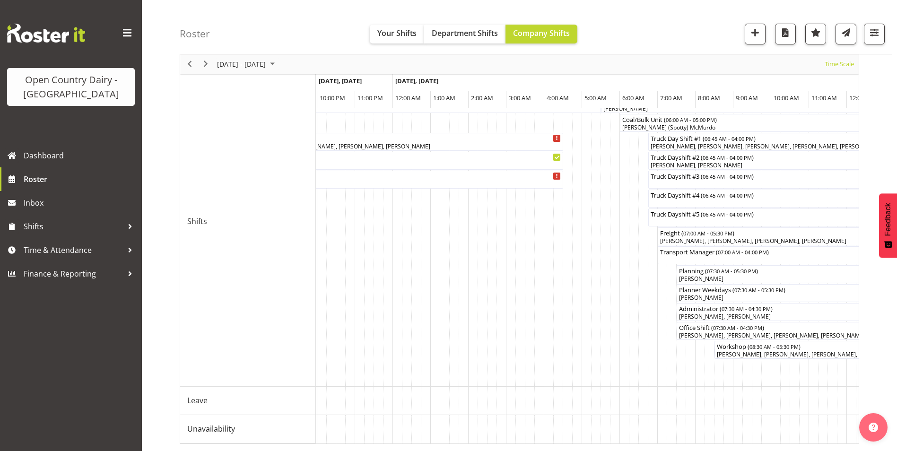
scroll to position [0, 2652]
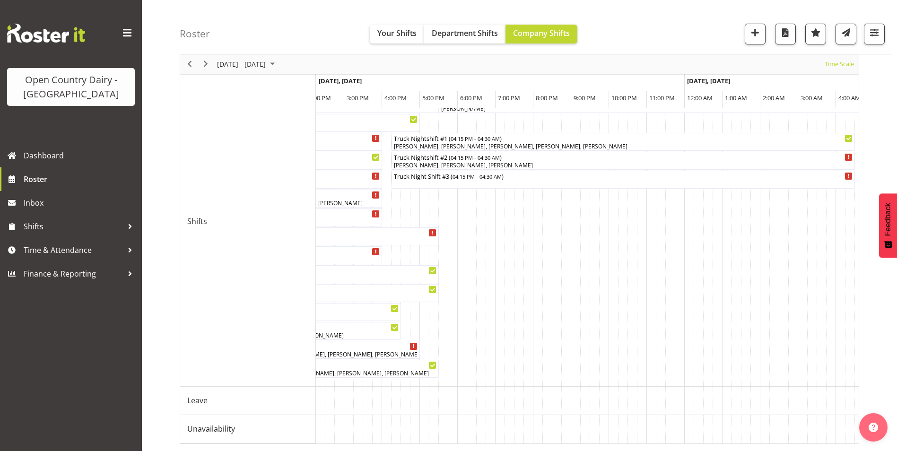
drag, startPoint x: 476, startPoint y: 435, endPoint x: 459, endPoint y: 442, distance: 17.8
click at [459, 442] on div "Truck Nightshift #1 ( 04:15 PM - 04:30 AM ) [PERSON_NAME] ([PERSON_NAME]) Van D…" at bounding box center [587, 249] width 543 height 387
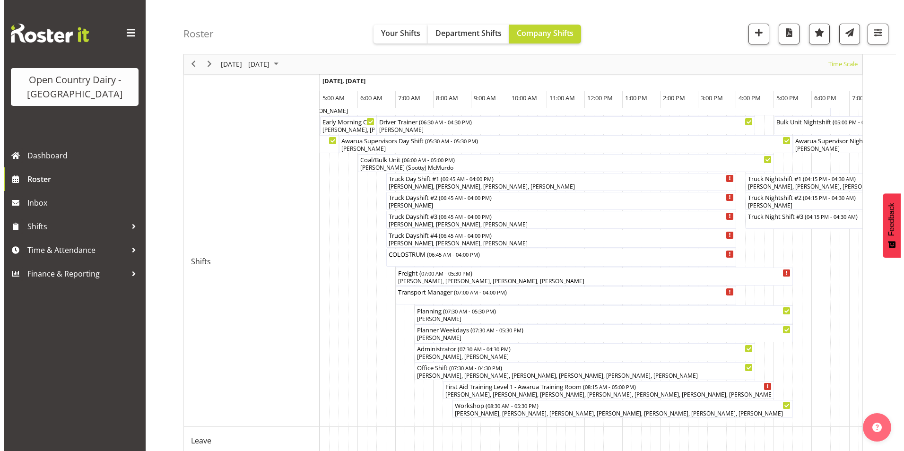
scroll to position [101, 0]
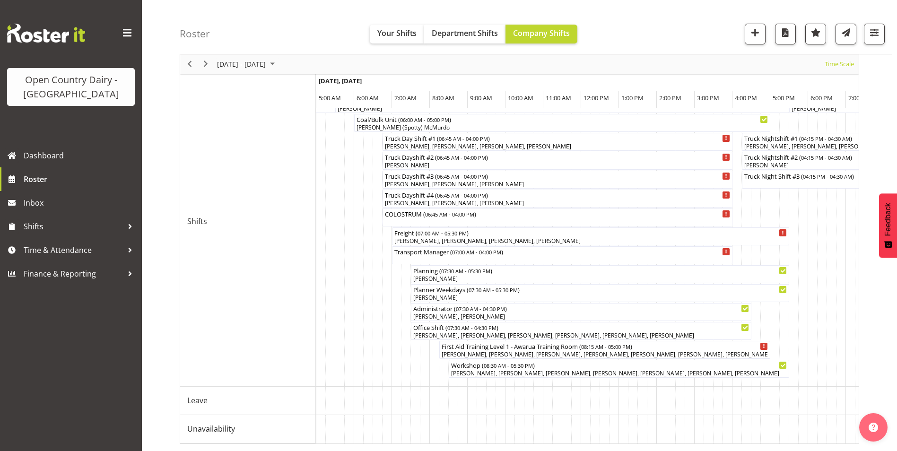
click at [435, 156] on td "Timeline Week of August 11, 2025" at bounding box center [433, 221] width 9 height 330
click at [717, 152] on div "Truck Dayshift #2 ( 06:45 AM - 04:00 PM )" at bounding box center [557, 156] width 346 height 9
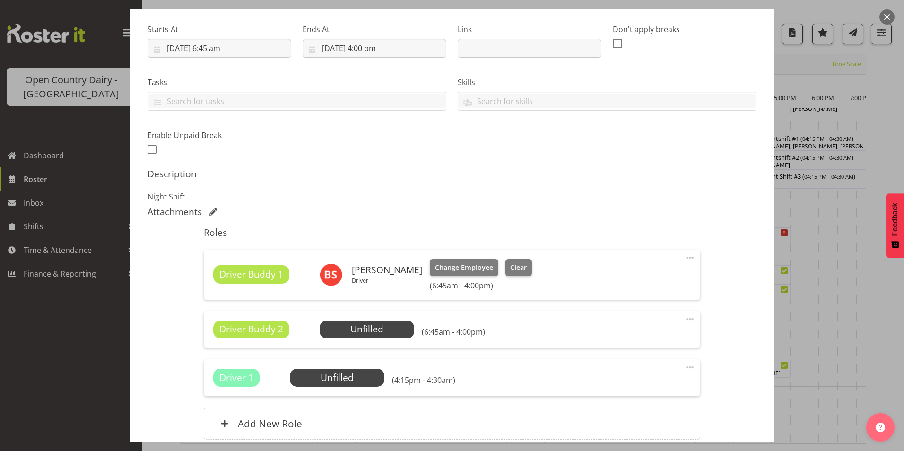
scroll to position [189, 0]
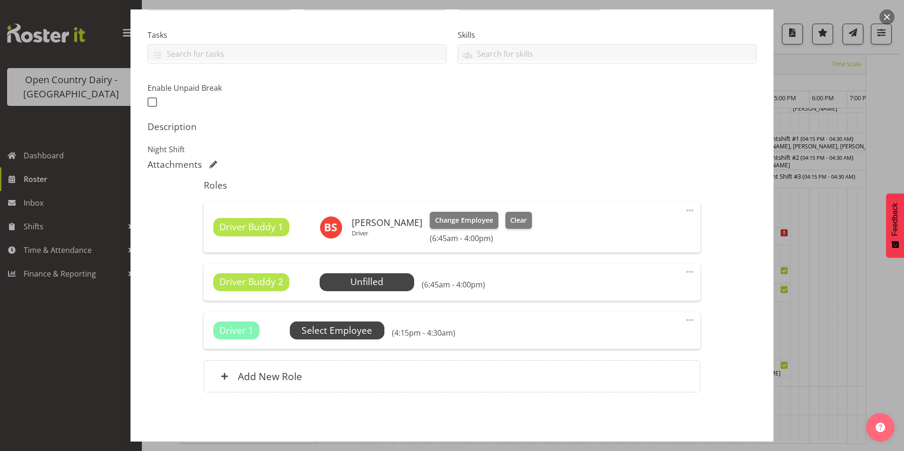
click at [0, 0] on span "Select Employee" at bounding box center [0, 0] width 0 height 0
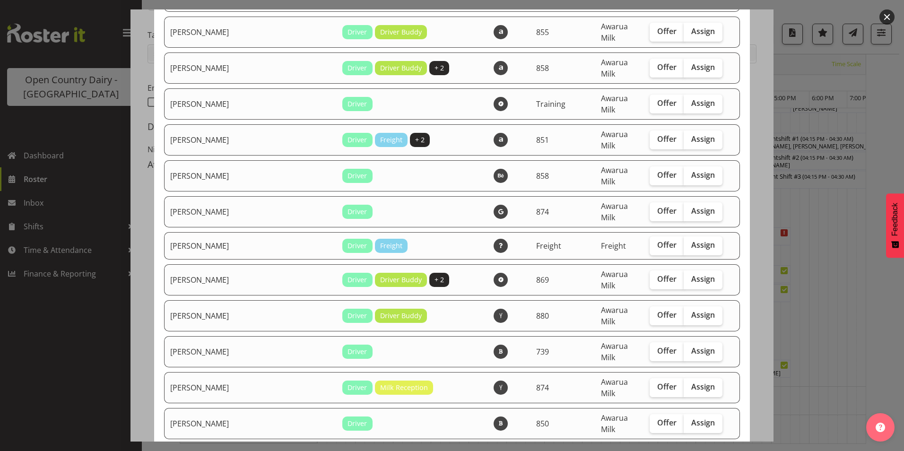
scroll to position [1844, 0]
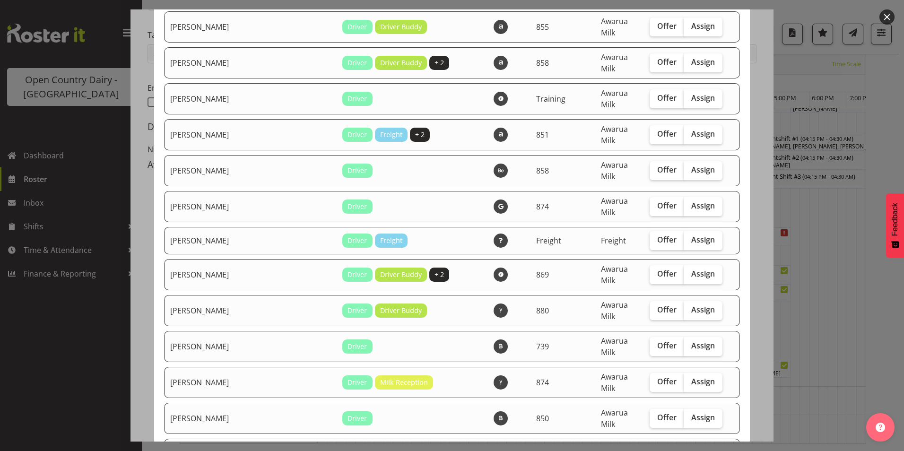
checkbox input "true"
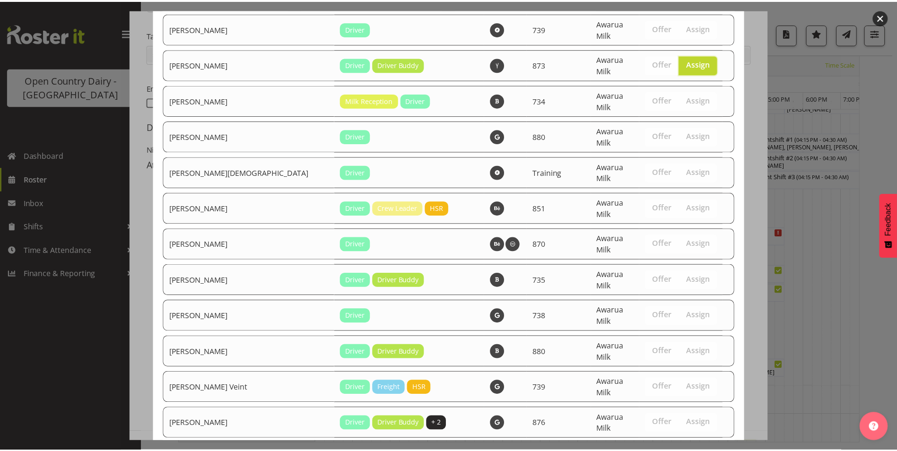
scroll to position [2290, 0]
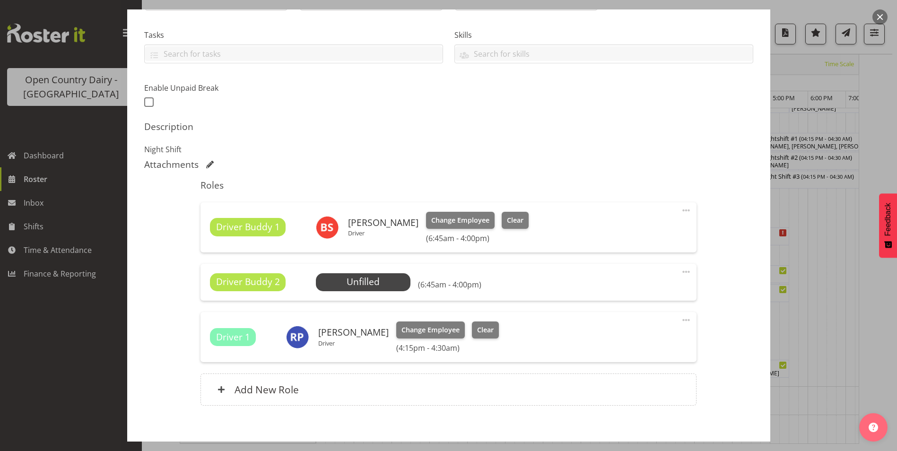
scroll to position [237, 0]
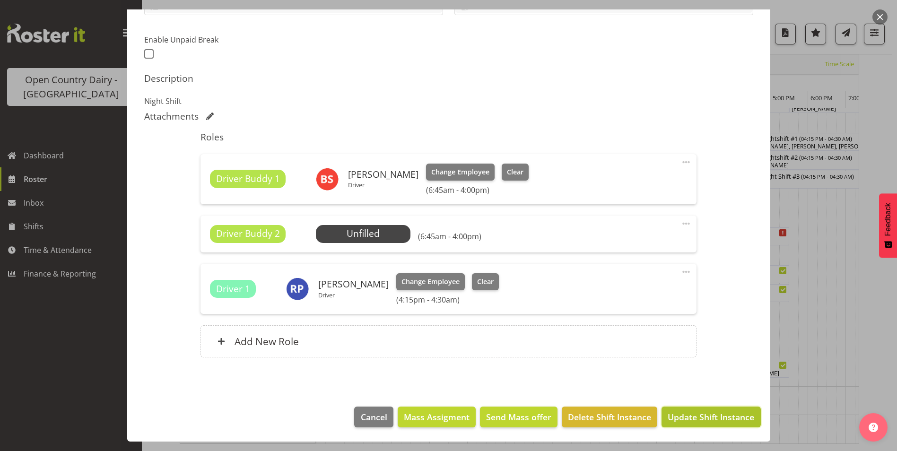
click at [726, 421] on span "Update Shift Instance" at bounding box center [710, 417] width 87 height 12
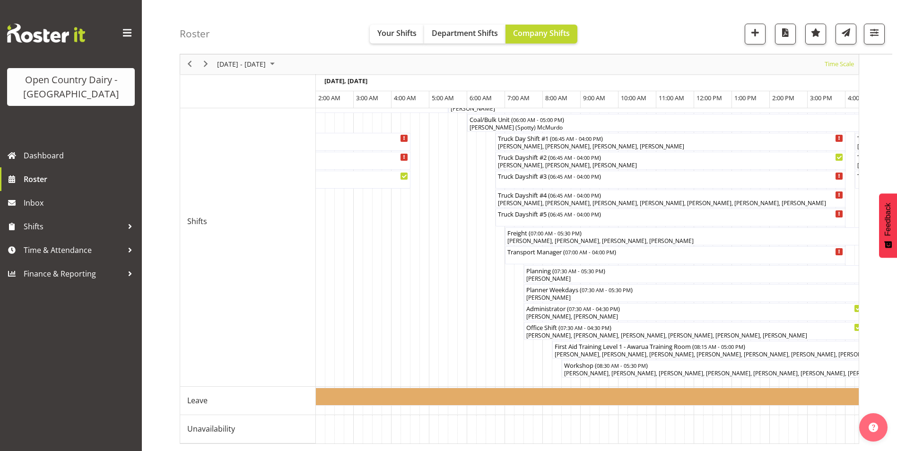
scroll to position [0, 817]
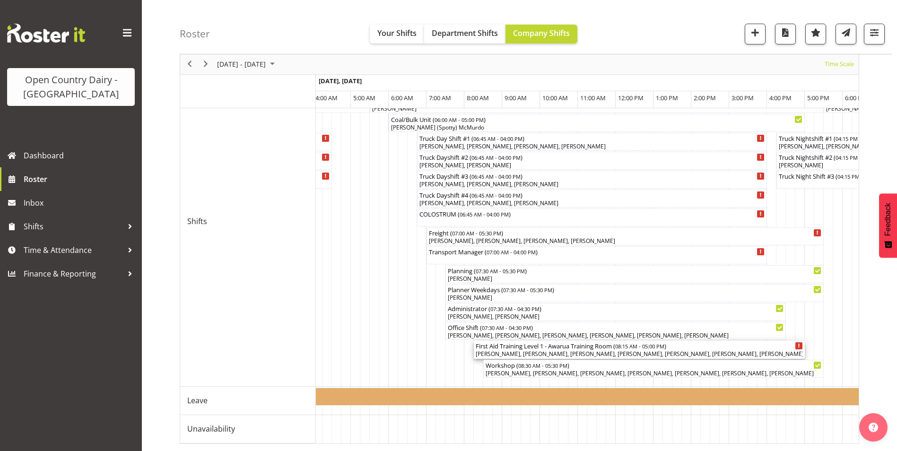
click at [546, 350] on div "[PERSON_NAME], [PERSON_NAME], [PERSON_NAME], [PERSON_NAME], [PERSON_NAME], [PER…" at bounding box center [639, 354] width 327 height 9
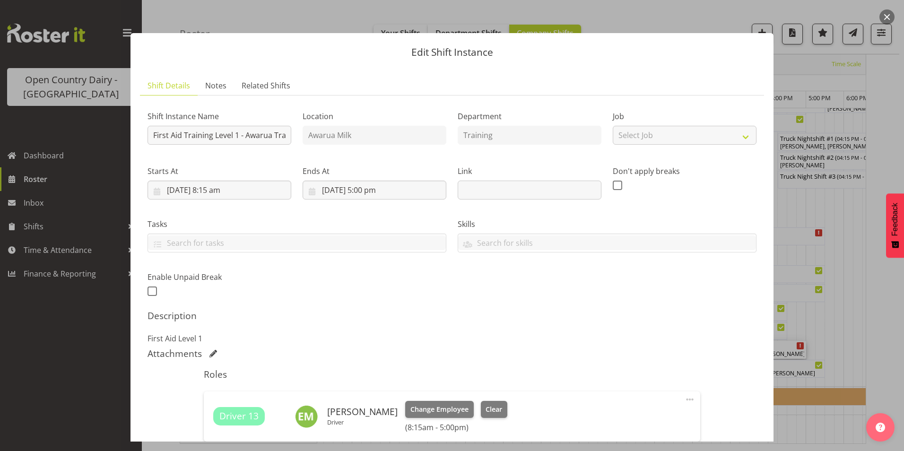
click at [887, 16] on button "button" at bounding box center [886, 16] width 15 height 15
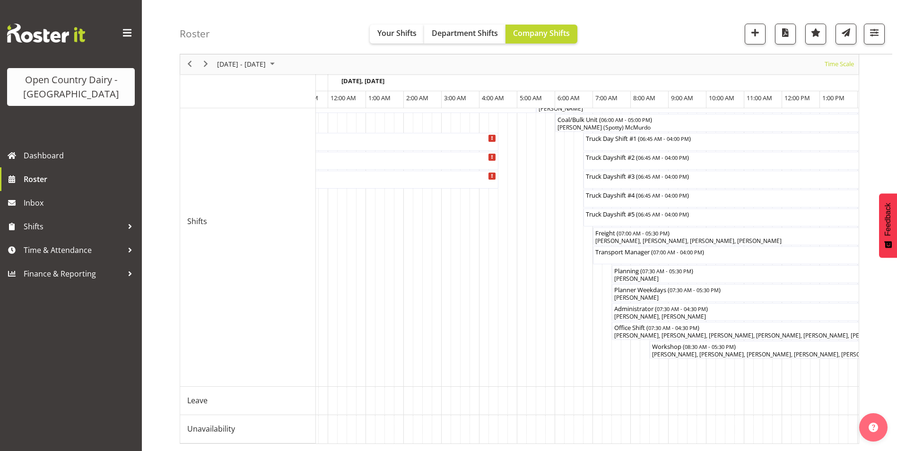
scroll to position [0, 3670]
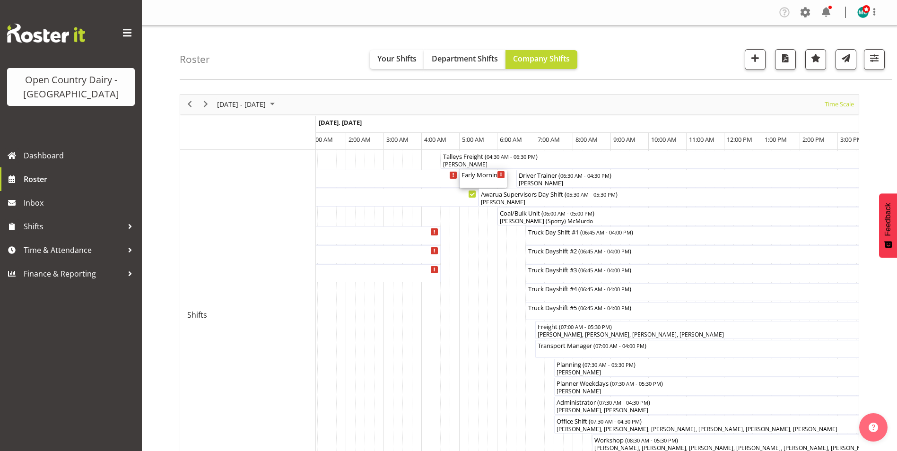
click at [489, 177] on div "Early Morning CIP ( 05:00 AM - 06:15 AM )" at bounding box center [482, 174] width 43 height 9
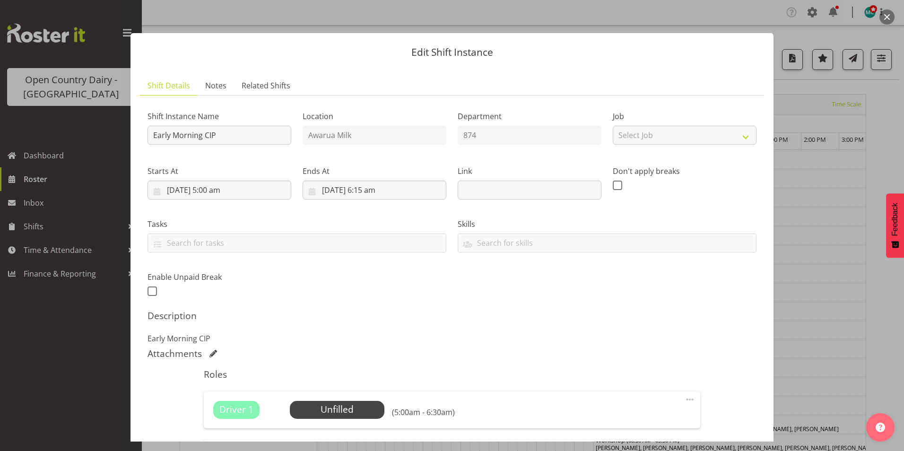
click at [886, 15] on button "button" at bounding box center [886, 16] width 15 height 15
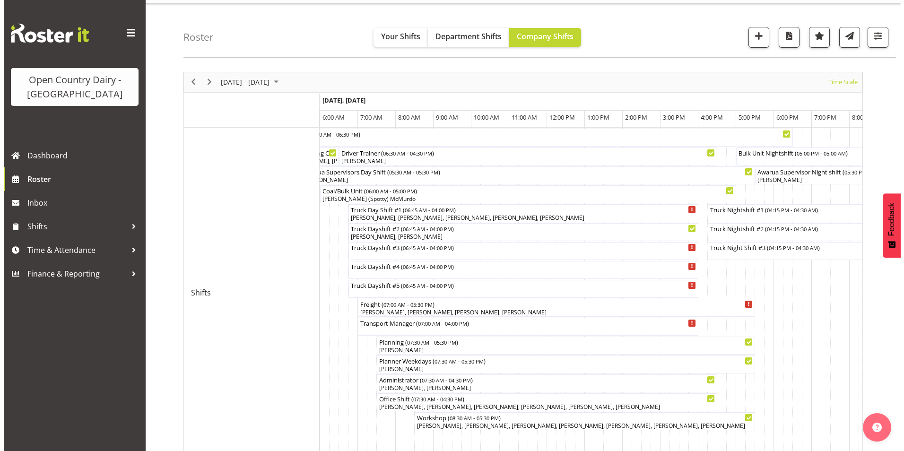
scroll to position [6, 0]
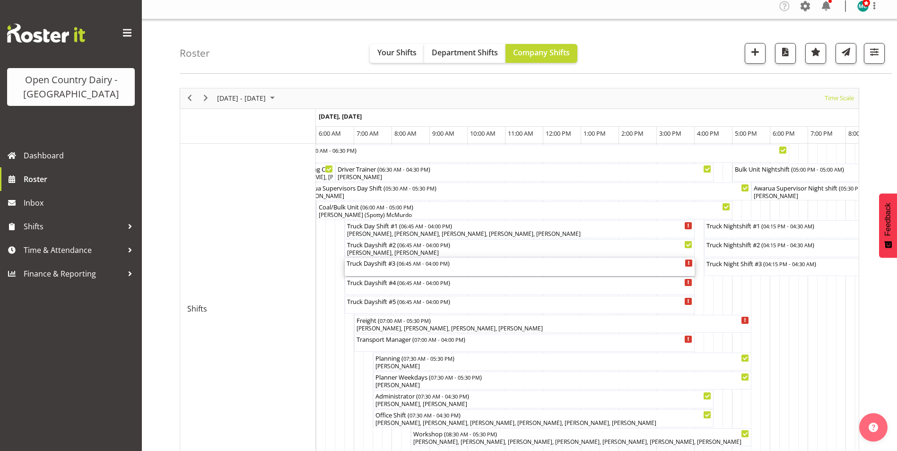
click at [396, 271] on div "Truck Dayshift #3 ( 06:45 AM - 04:00 PM )" at bounding box center [519, 267] width 346 height 18
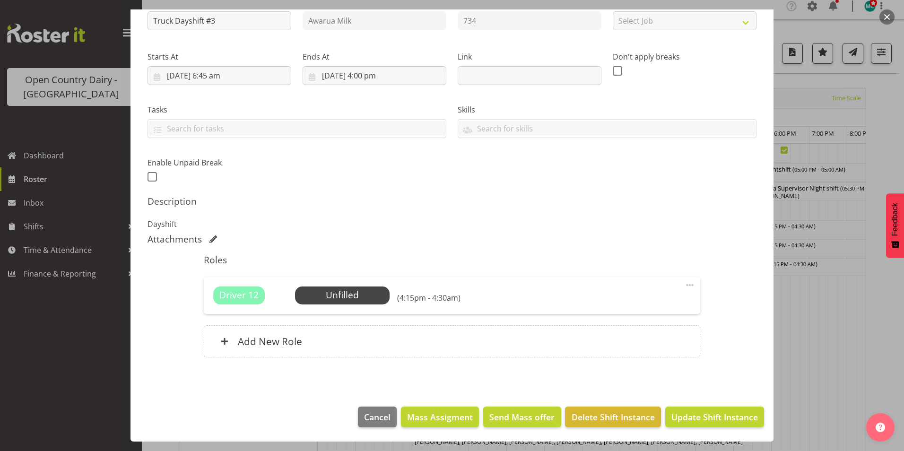
scroll to position [0, 0]
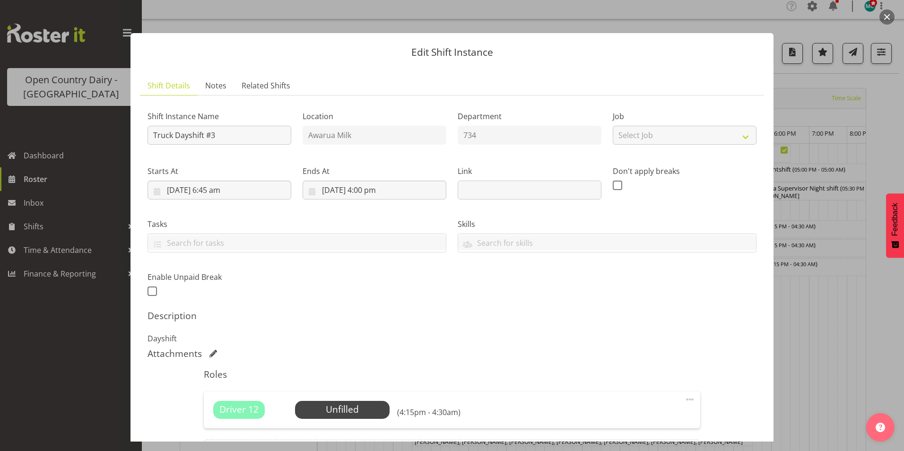
click at [891, 18] on button "button" at bounding box center [886, 16] width 15 height 15
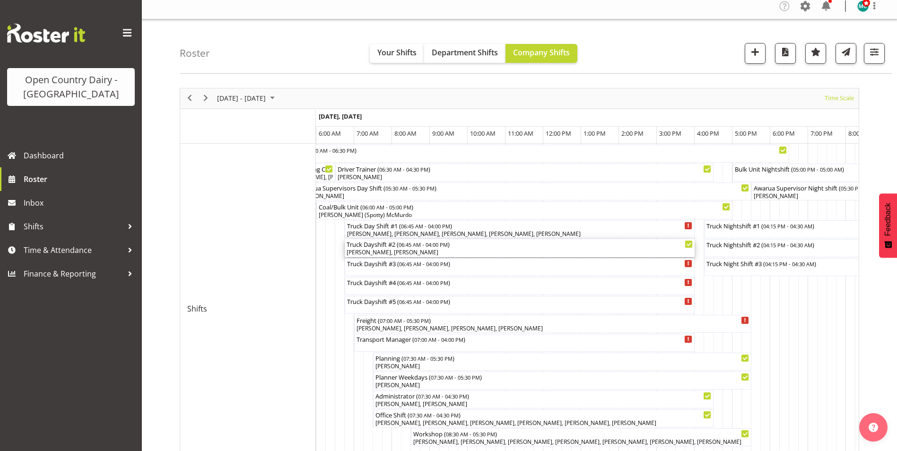
click at [600, 249] on div "[PERSON_NAME], [PERSON_NAME]" at bounding box center [519, 252] width 346 height 9
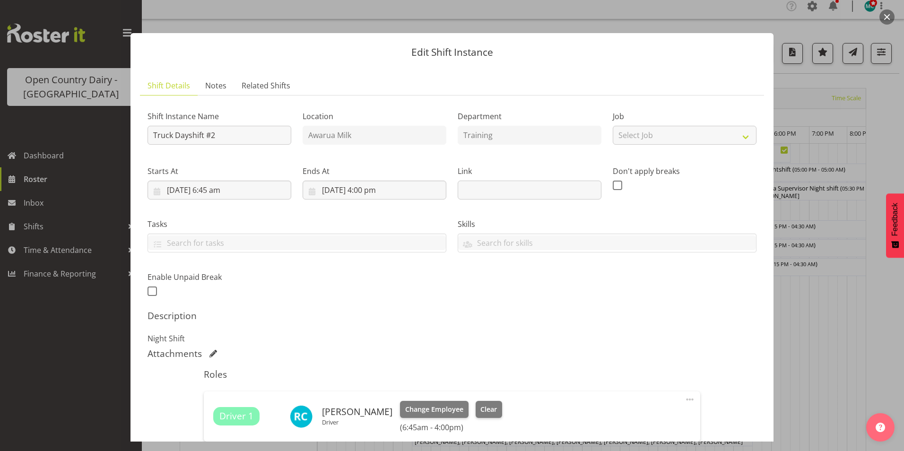
click at [885, 17] on button "button" at bounding box center [886, 16] width 15 height 15
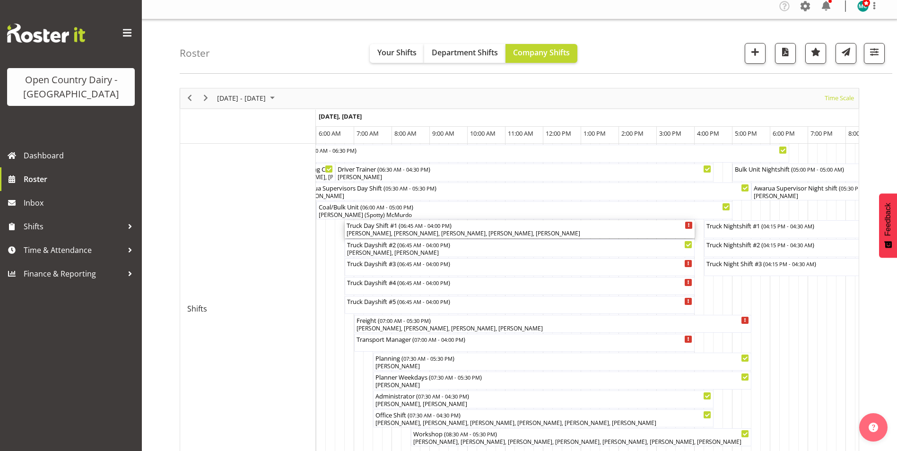
click at [507, 232] on div "[PERSON_NAME], [PERSON_NAME], [PERSON_NAME], [PERSON_NAME], [PERSON_NAME]" at bounding box center [519, 233] width 346 height 9
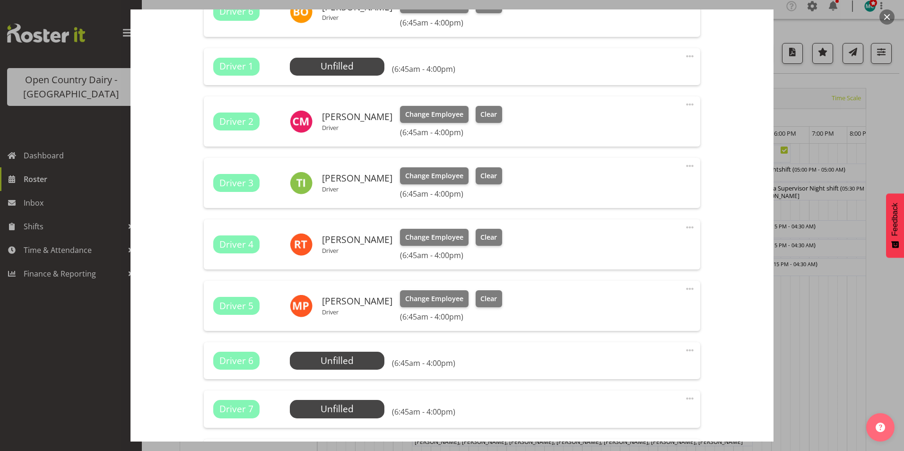
scroll to position [520, 0]
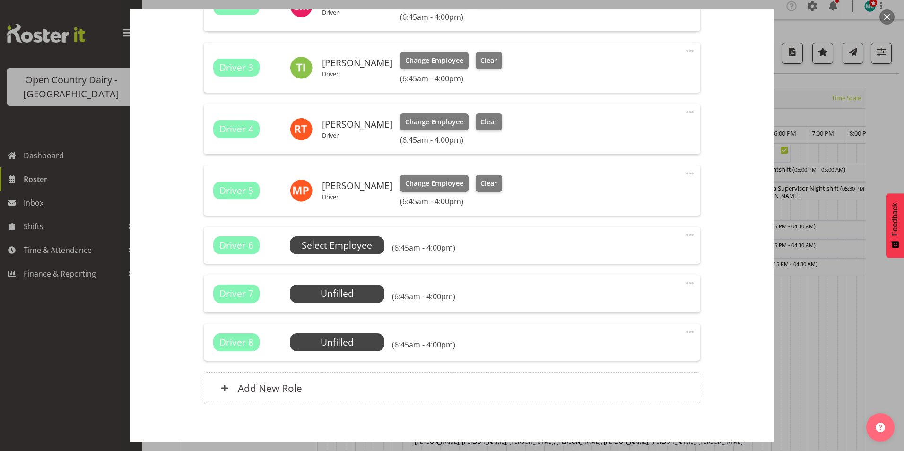
click at [0, 0] on span "Select Employee" at bounding box center [0, 0] width 0 height 0
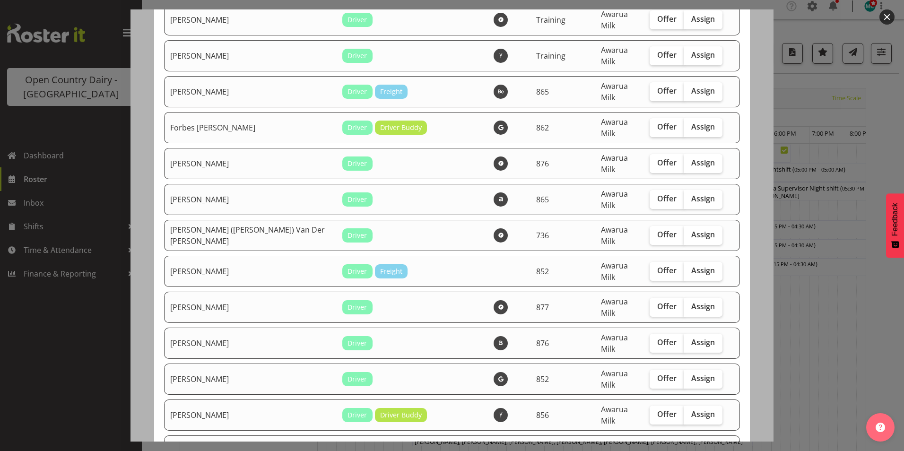
scroll to position [1134, 0]
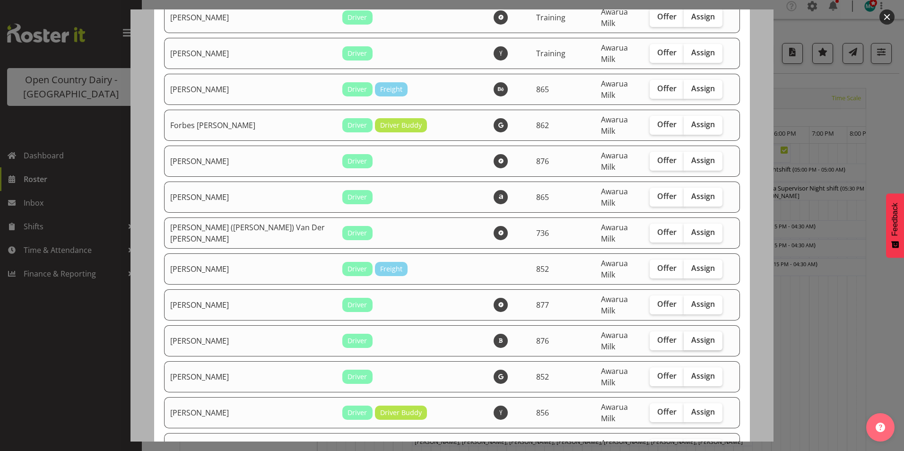
click at [691, 335] on span "Assign" at bounding box center [703, 339] width 24 height 9
click at [684, 337] on input "Assign" at bounding box center [687, 340] width 6 height 6
checkbox input "true"
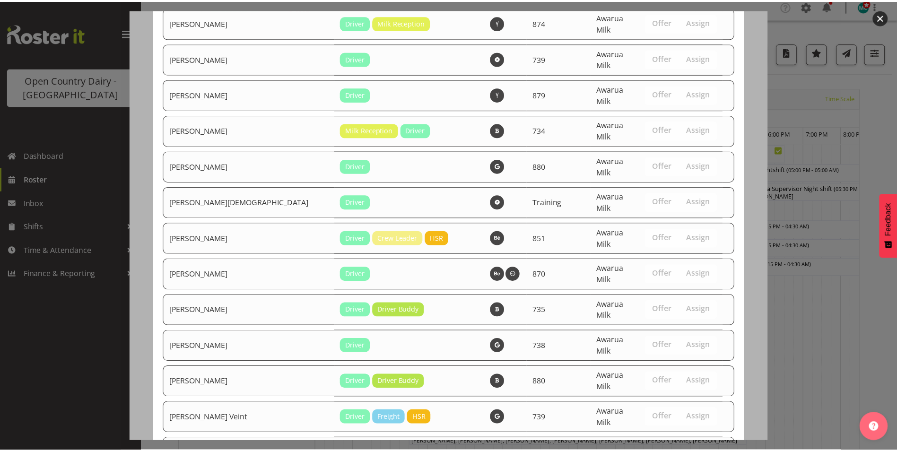
scroll to position [2451, 0]
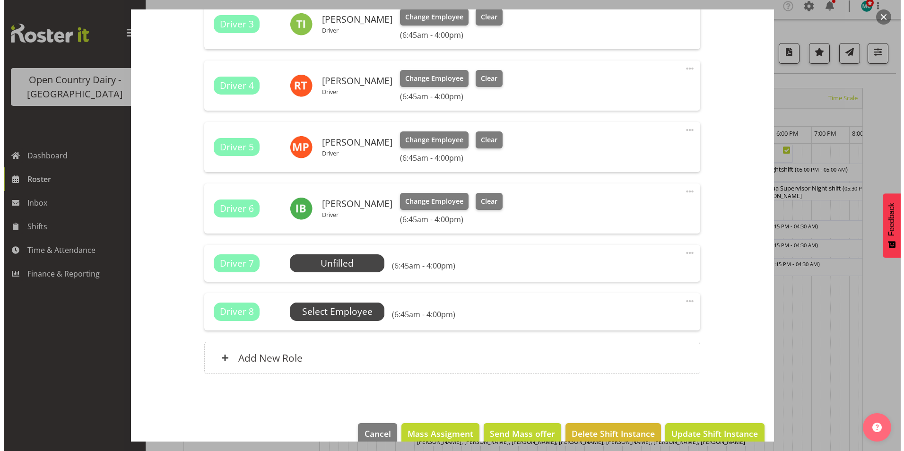
scroll to position [567, 0]
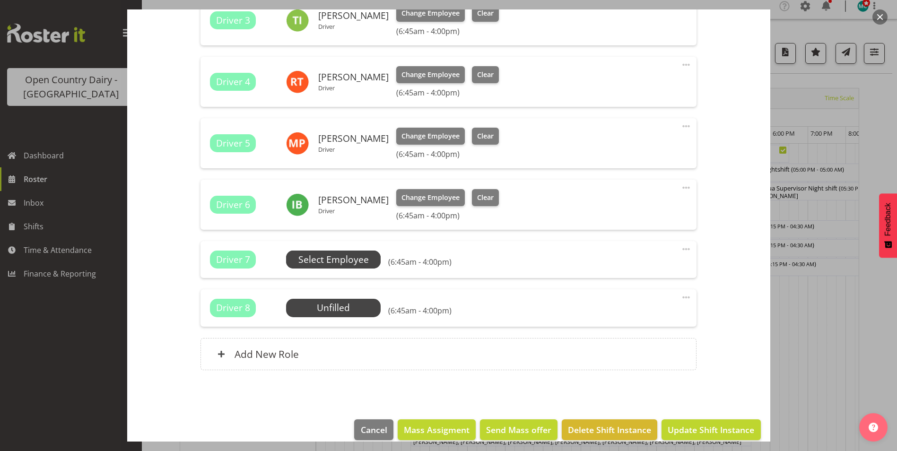
click at [0, 0] on span "Select Employee" at bounding box center [0, 0] width 0 height 0
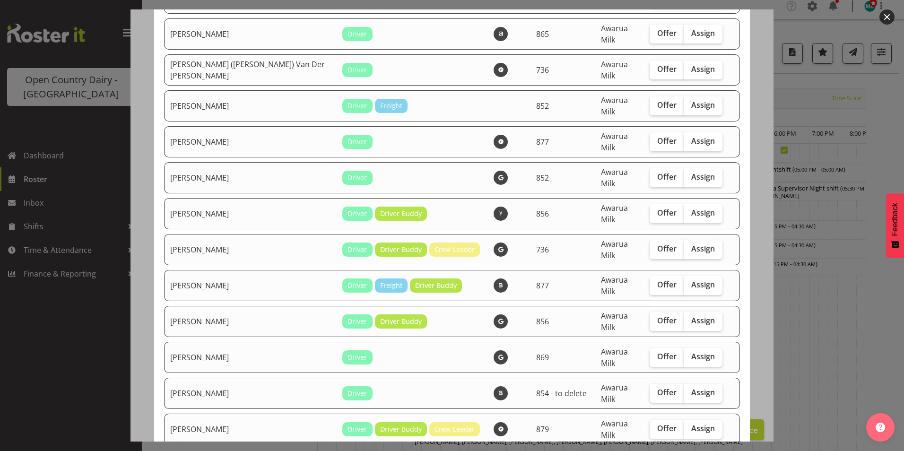
scroll to position [1276, 0]
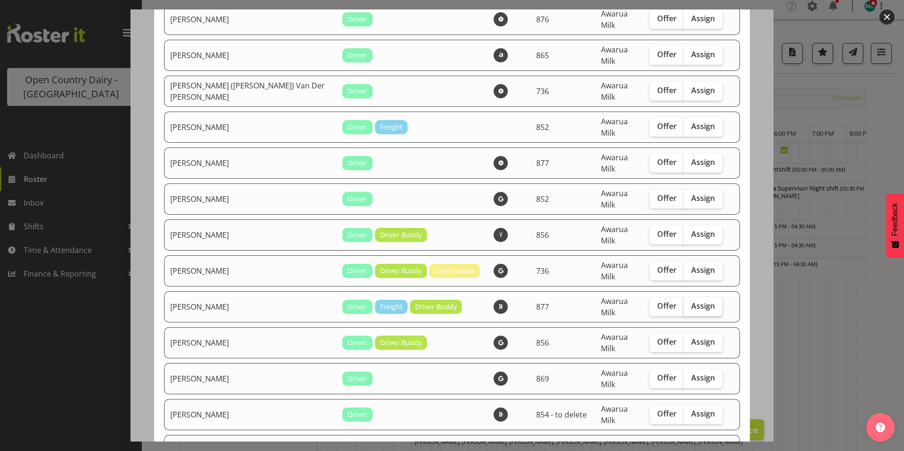
click at [691, 301] on span "Assign" at bounding box center [703, 305] width 24 height 9
click at [690, 303] on input "Assign" at bounding box center [687, 306] width 6 height 6
checkbox input "true"
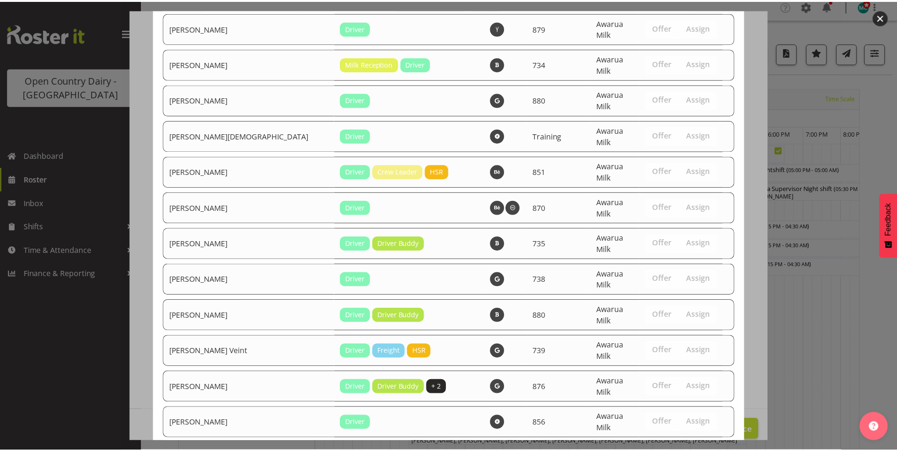
scroll to position [2419, 0]
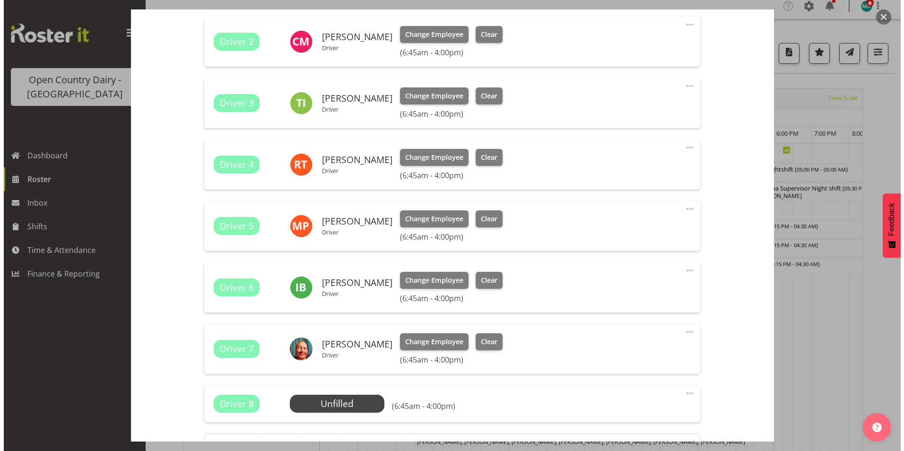
scroll to position [498, 0]
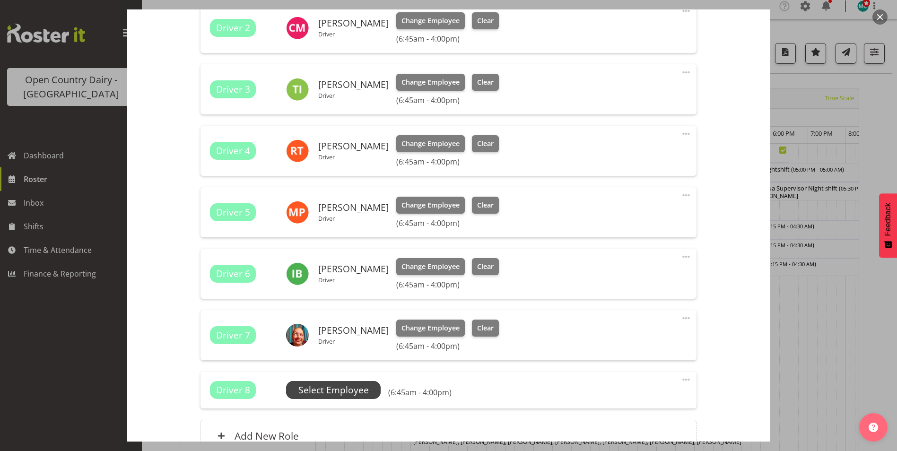
click at [0, 0] on span "Select Employee" at bounding box center [0, 0] width 0 height 0
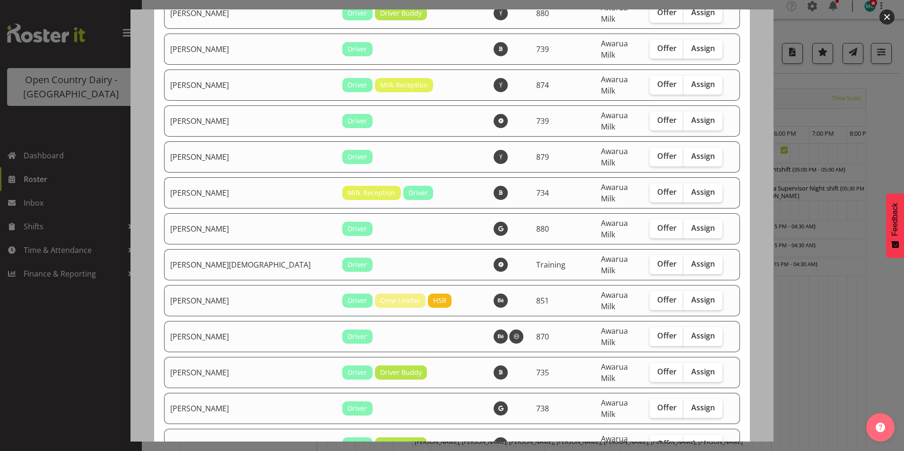
scroll to position [2245, 0]
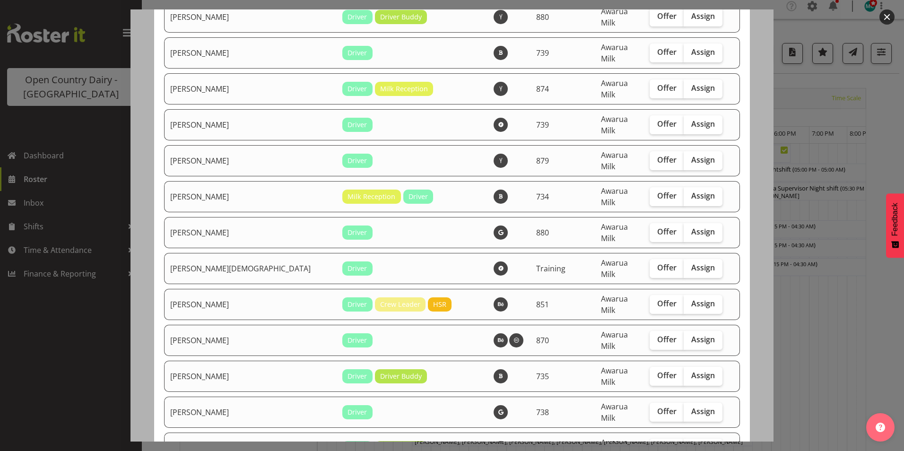
checkbox input "true"
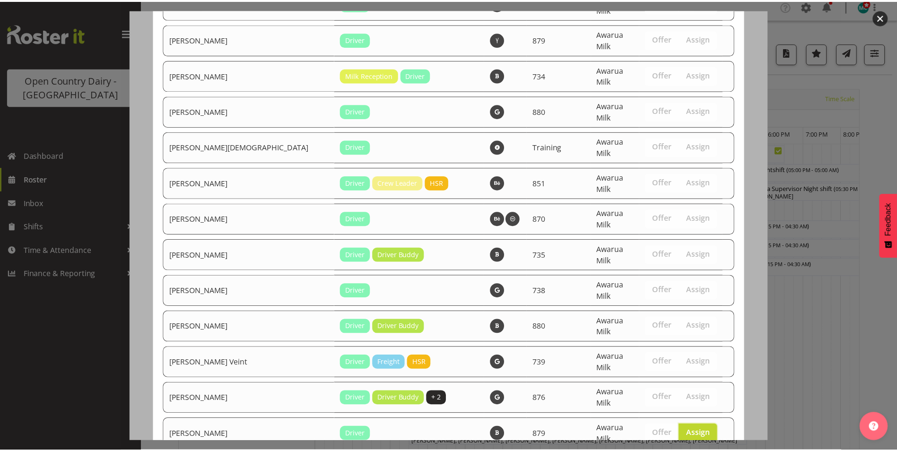
scroll to position [2387, 0]
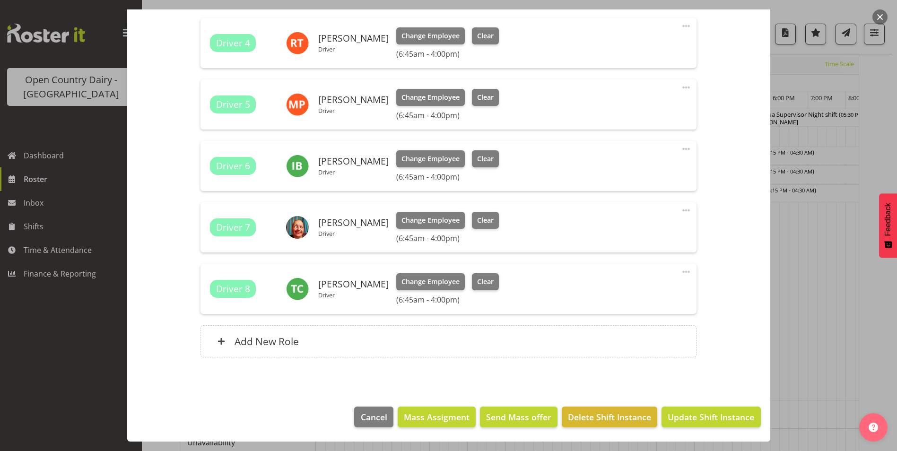
scroll to position [101, 0]
click at [693, 415] on span "Update Shift Instance" at bounding box center [710, 417] width 87 height 12
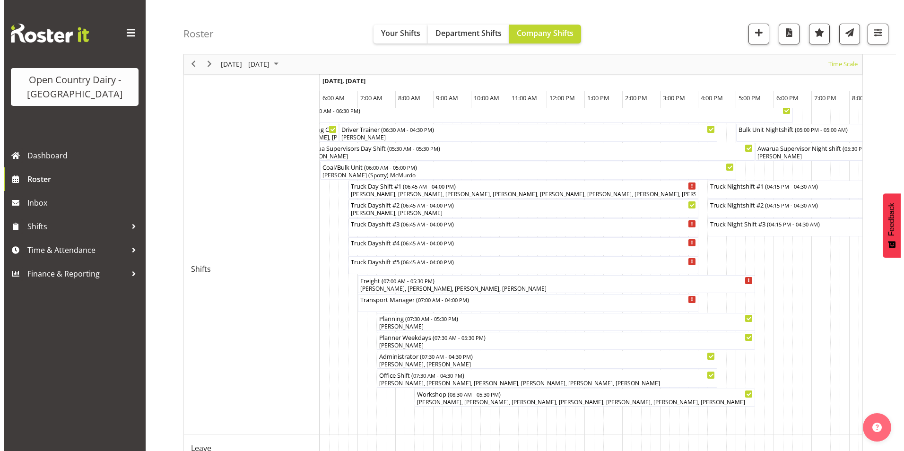
scroll to position [61, 0]
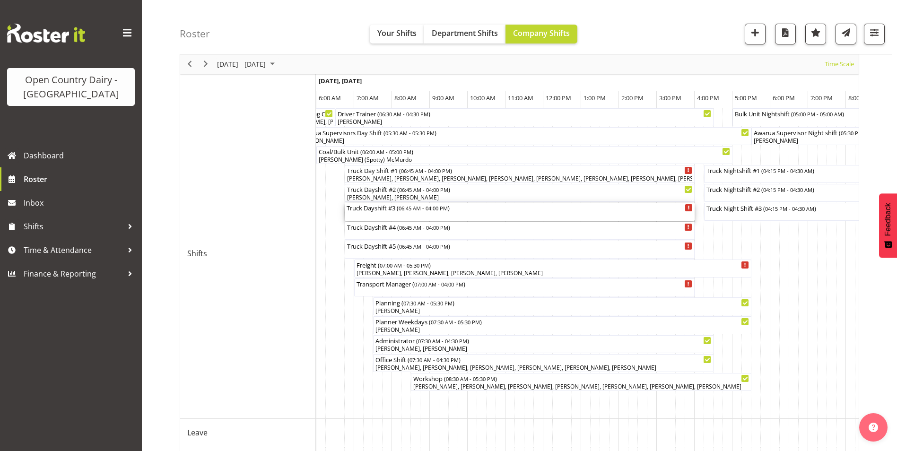
click at [385, 214] on div "Truck Dayshift #3 ( 06:45 AM - 04:00 PM )" at bounding box center [519, 212] width 346 height 18
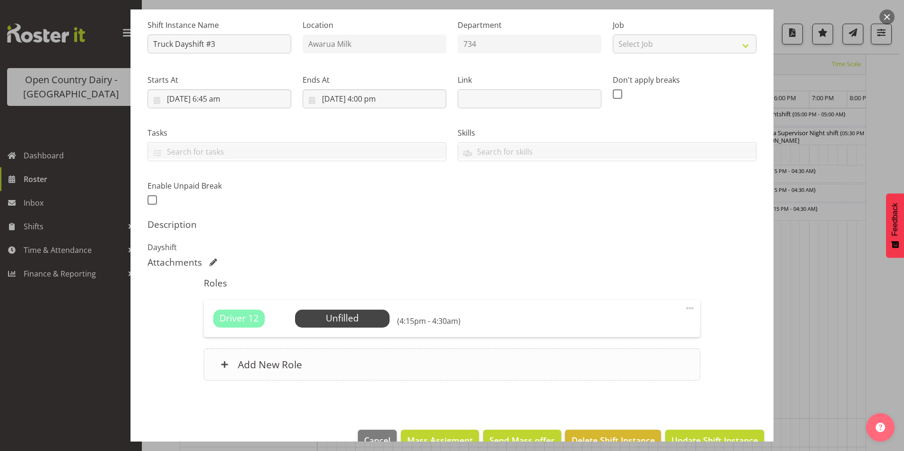
scroll to position [95, 0]
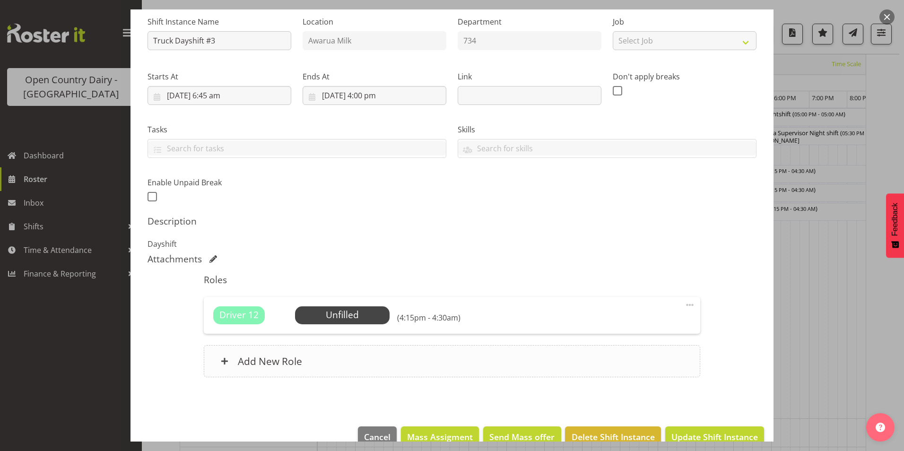
click at [267, 362] on h6 "Add New Role" at bounding box center [270, 361] width 64 height 12
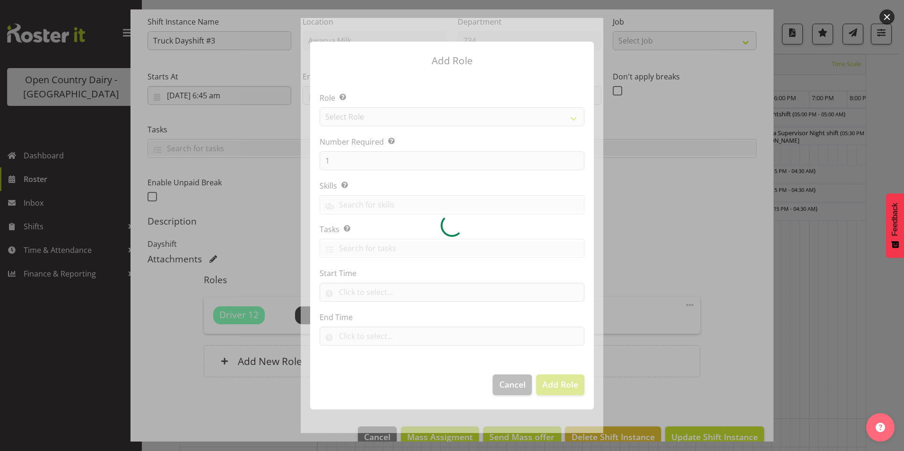
click at [379, 117] on div at bounding box center [452, 225] width 303 height 415
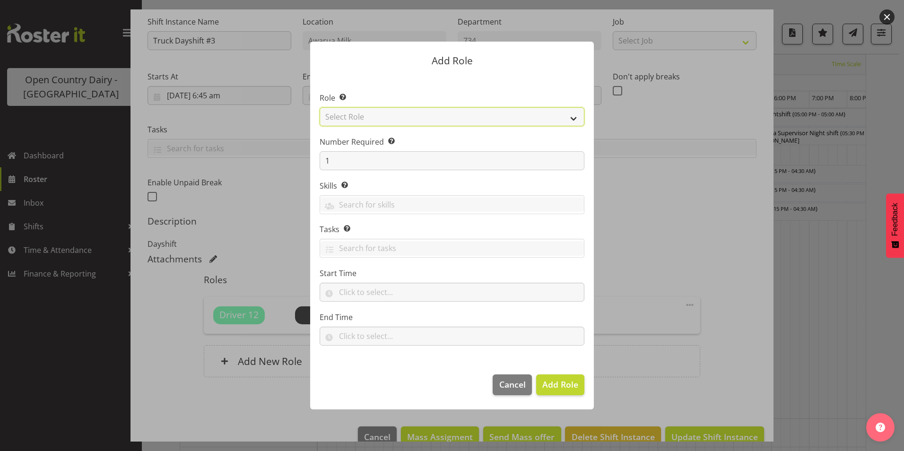
click at [571, 116] on select "Select Role Crew Leader Driver Driver Assessor Dayshift Driver Assessor Nightsh…" at bounding box center [452, 116] width 265 height 19
select select "1154"
click at [320, 107] on select "Select Role Crew Leader Driver Driver Assessor Dayshift Driver Assessor Nightsh…" at bounding box center [452, 116] width 265 height 19
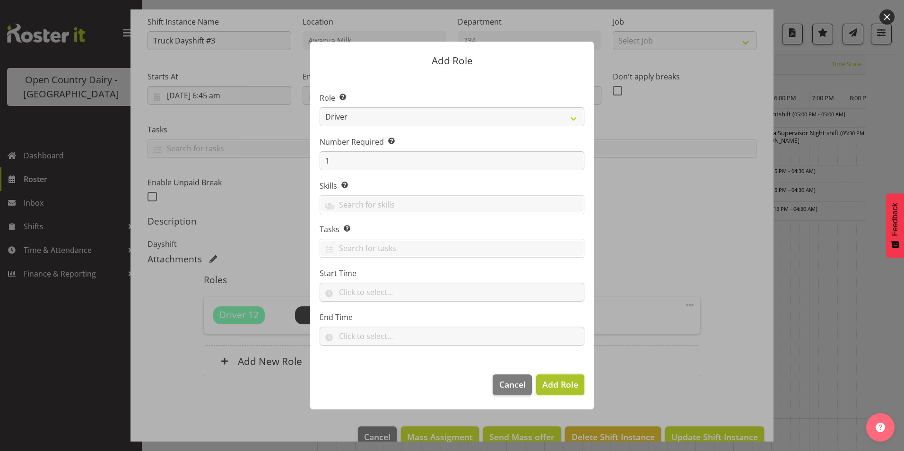
click at [548, 384] on span "Add Role" at bounding box center [560, 384] width 36 height 11
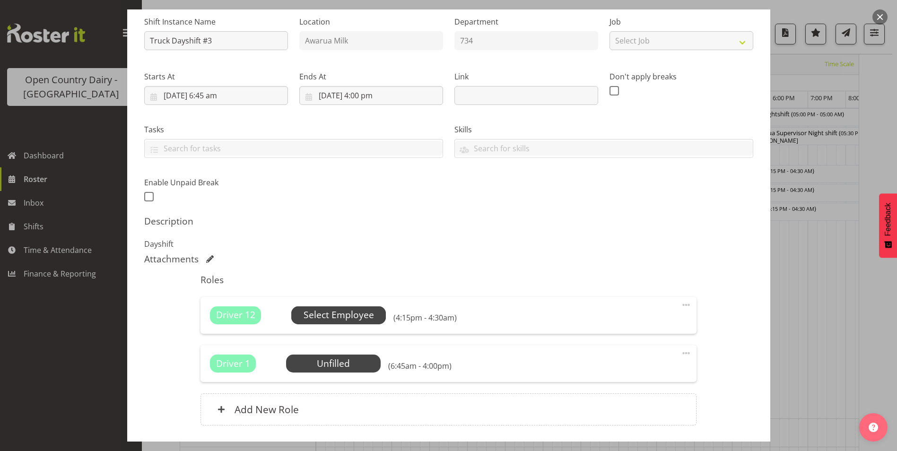
click at [347, 315] on span "Select Employee" at bounding box center [338, 315] width 70 height 14
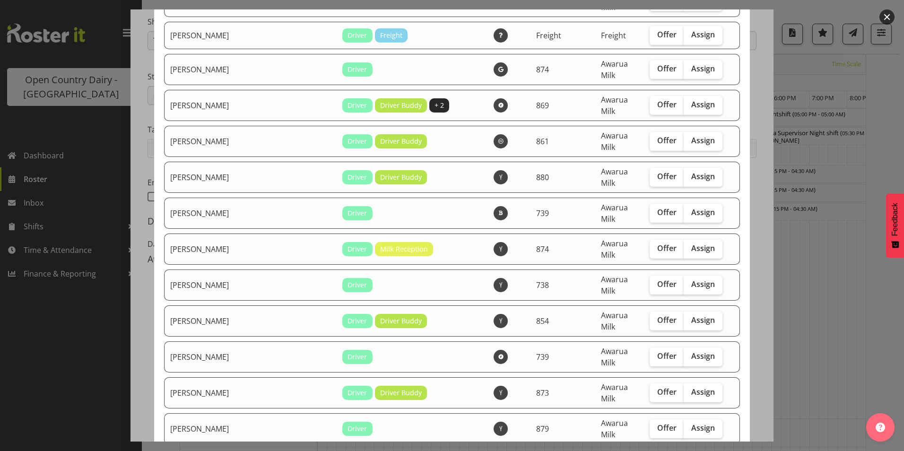
scroll to position [2269, 0]
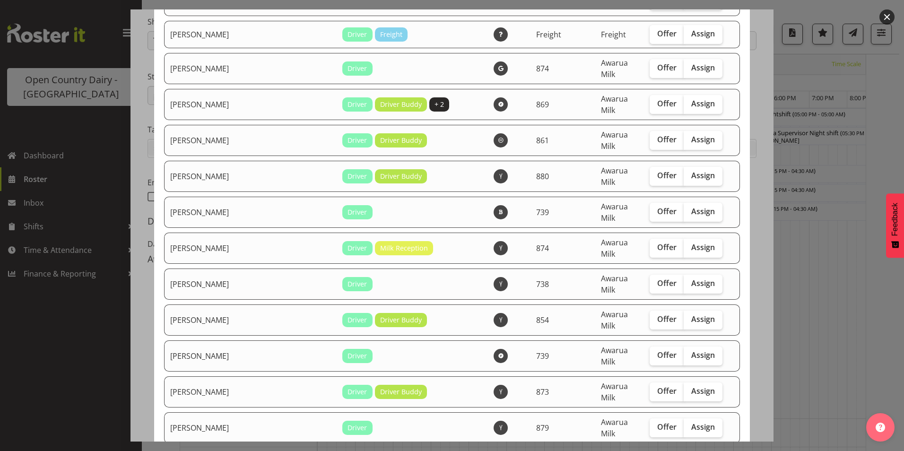
checkbox input "true"
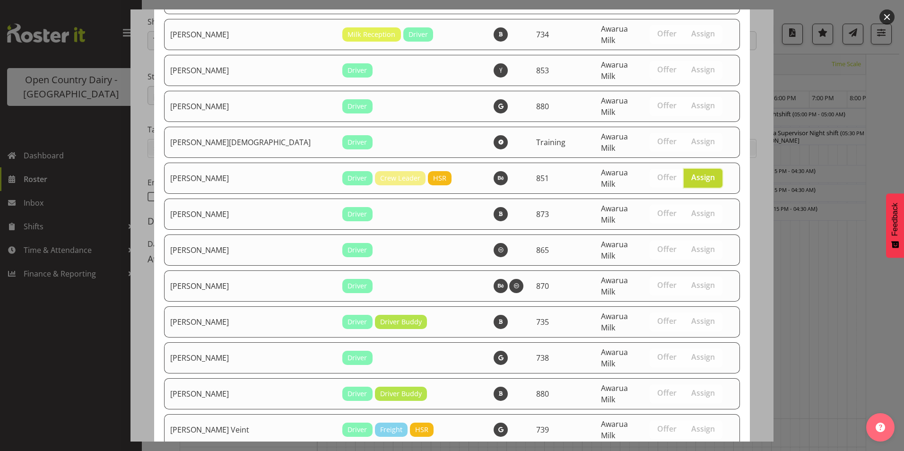
scroll to position [2740, 0]
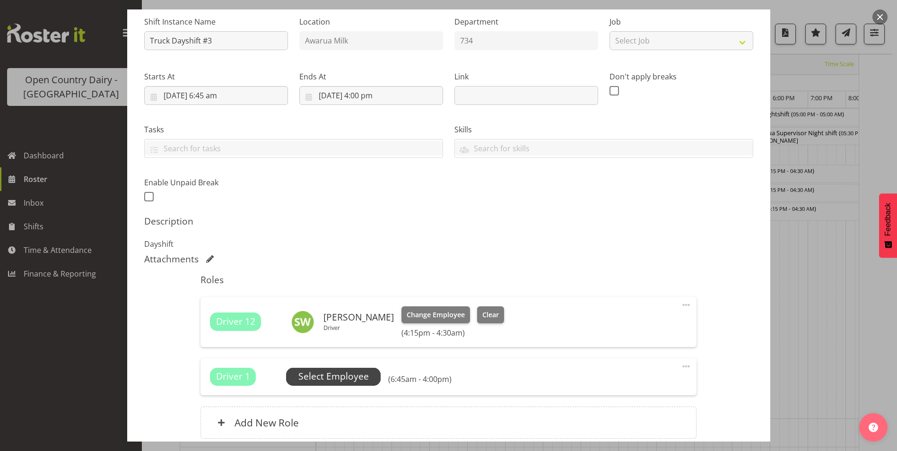
click at [333, 374] on span "Select Employee" at bounding box center [333, 377] width 70 height 14
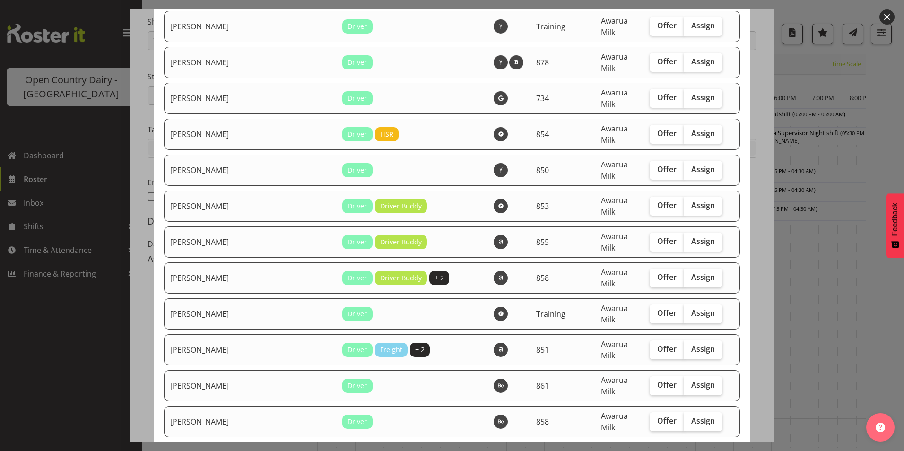
scroll to position [1702, 0]
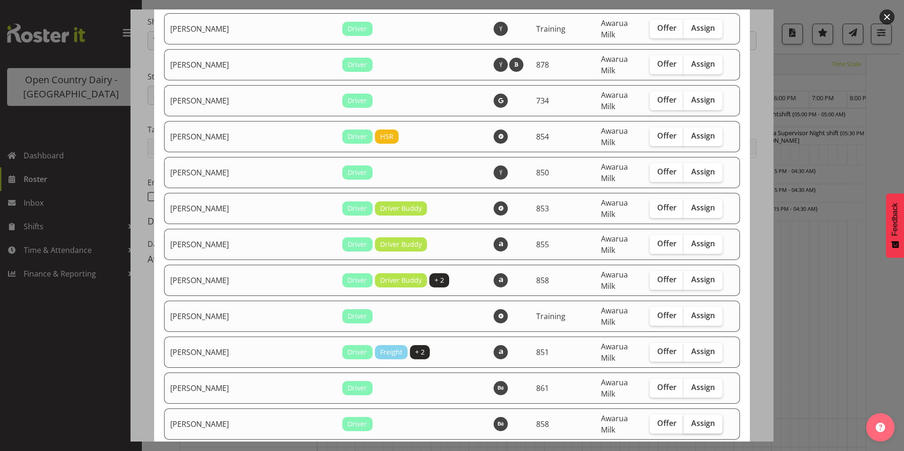
click at [691, 418] on span "Assign" at bounding box center [703, 422] width 24 height 9
click at [684, 420] on input "Assign" at bounding box center [687, 423] width 6 height 6
checkbox input "true"
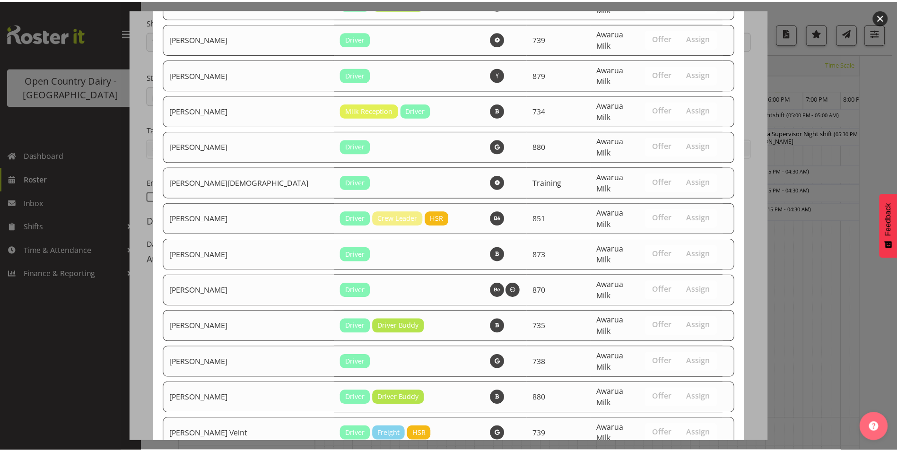
scroll to position [2451, 0]
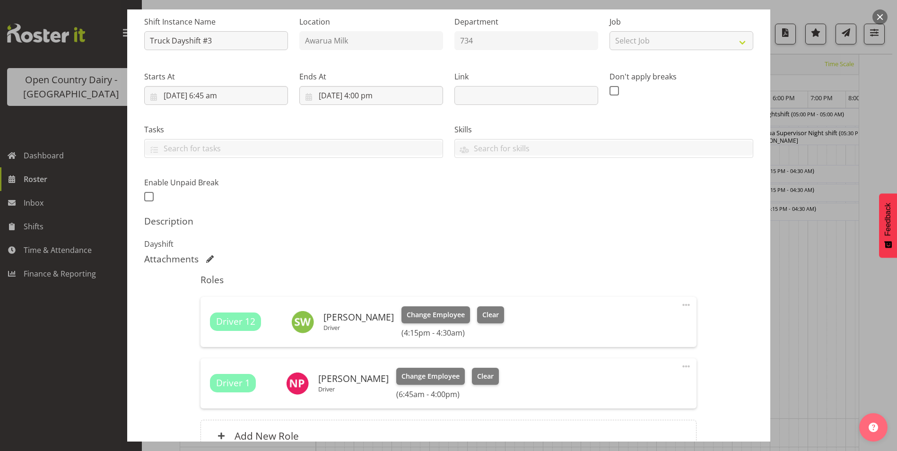
scroll to position [189, 0]
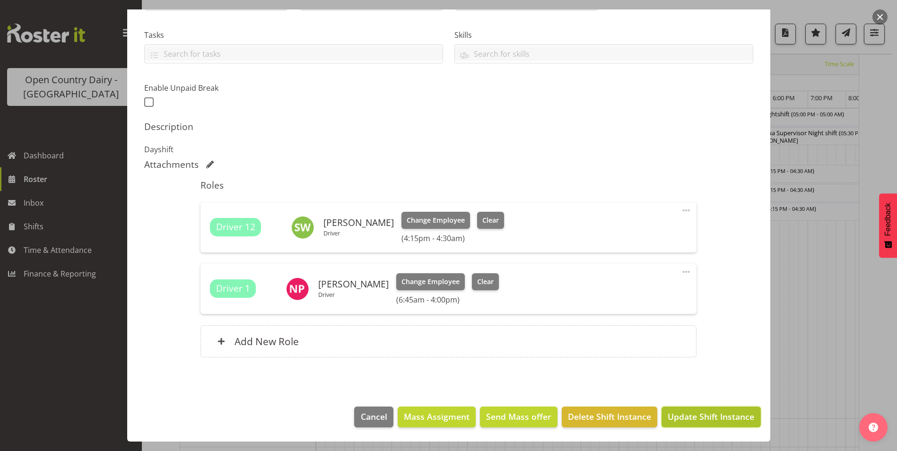
click at [692, 419] on span "Update Shift Instance" at bounding box center [710, 416] width 87 height 12
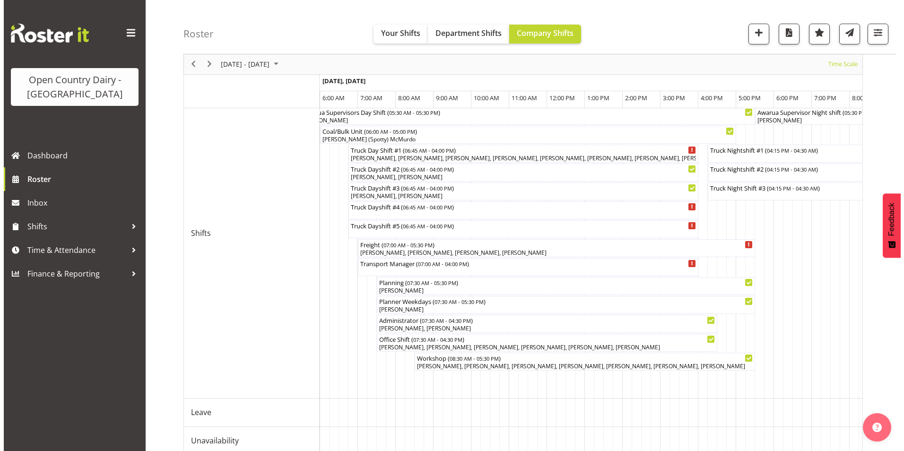
scroll to position [95, 0]
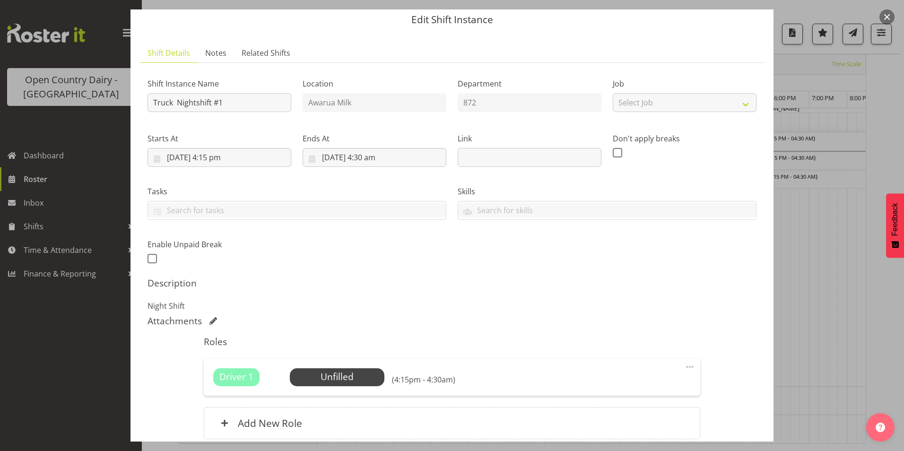
scroll to position [0, 0]
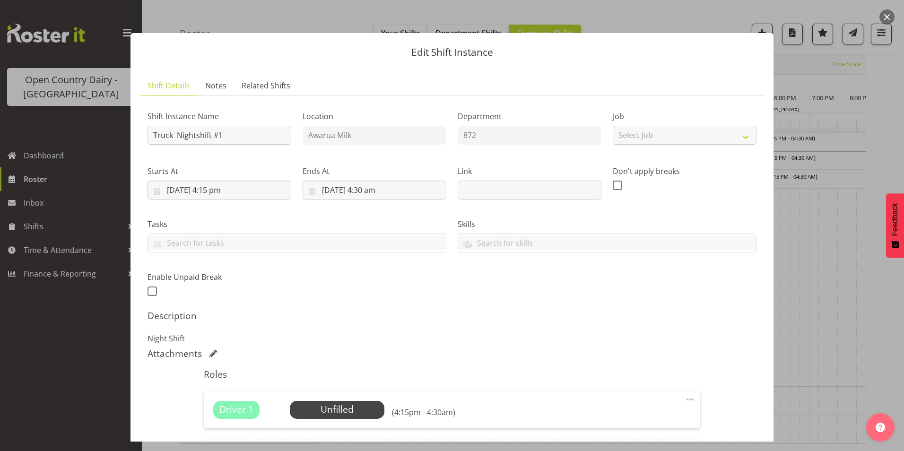
click at [886, 18] on button "button" at bounding box center [886, 16] width 15 height 15
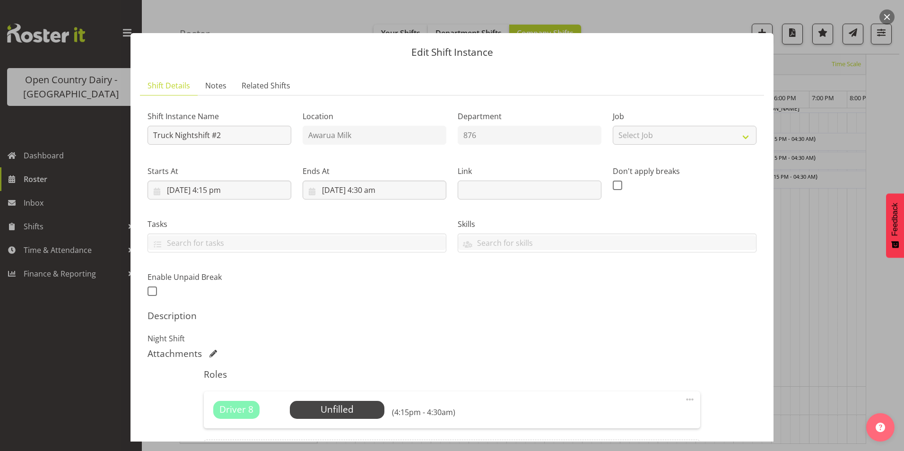
click at [891, 16] on button "button" at bounding box center [886, 16] width 15 height 15
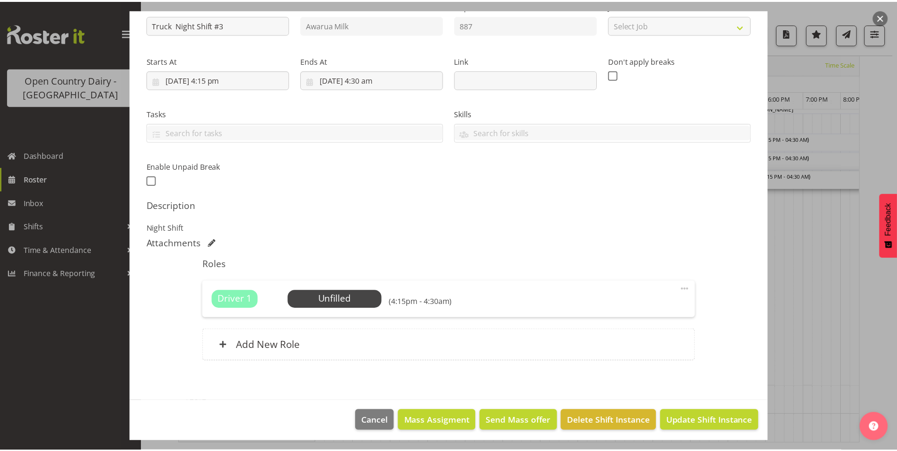
scroll to position [114, 0]
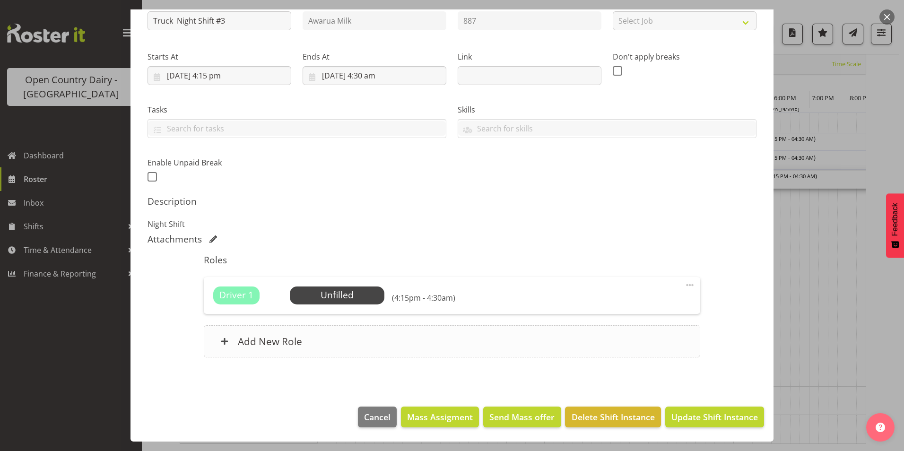
click at [225, 343] on span at bounding box center [225, 342] width 8 height 8
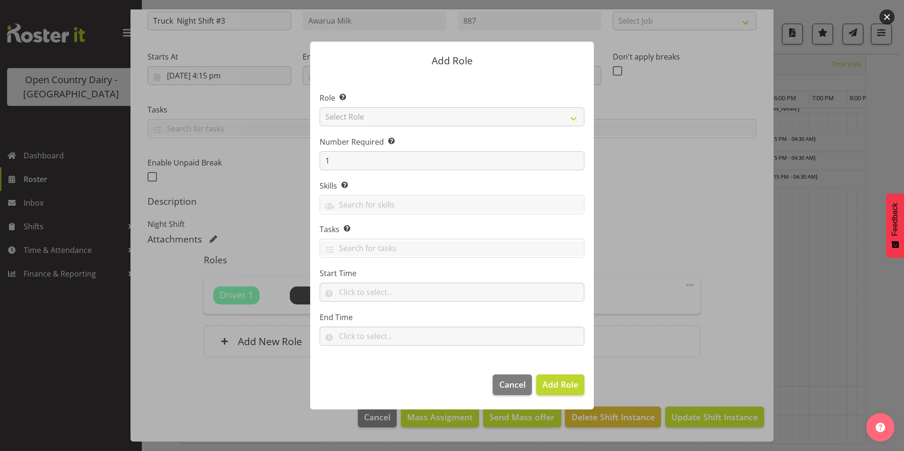
click at [822, 101] on div at bounding box center [452, 225] width 904 height 451
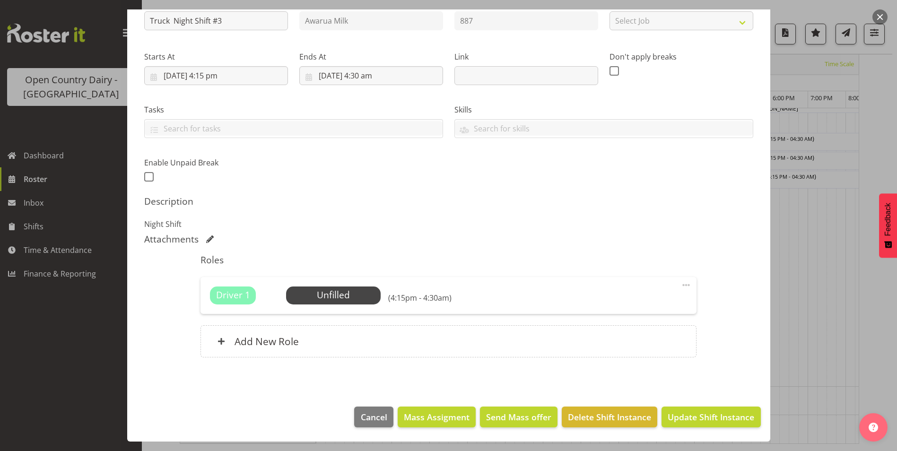
click at [680, 283] on span at bounding box center [685, 284] width 11 height 11
click at [623, 309] on link "Edit" at bounding box center [646, 305] width 91 height 17
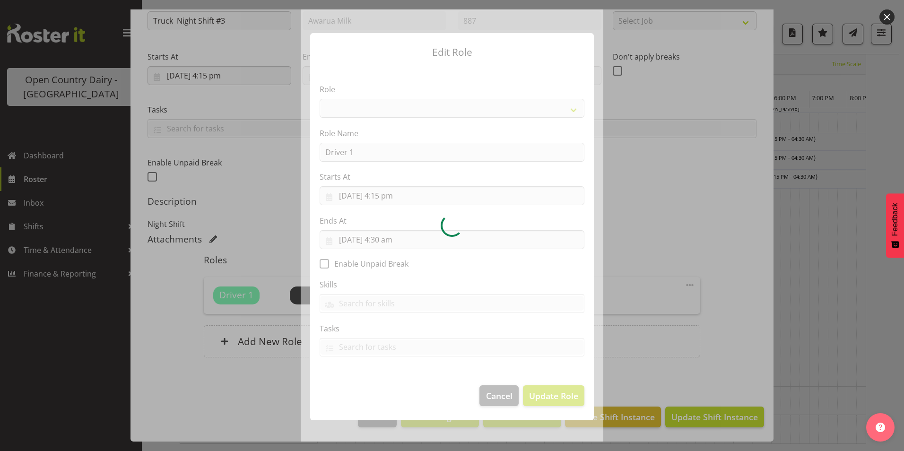
select select "1154"
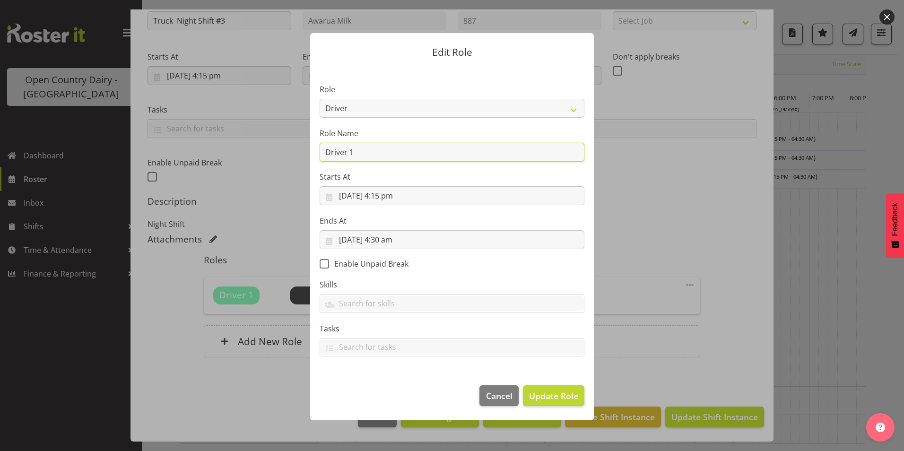
click at [379, 153] on input "Driver 1" at bounding box center [452, 152] width 265 height 19
click at [646, 176] on form "Edit Role Role Crew Leader Driver Driver Assessor Dayshift Driver Assessor Nigh…" at bounding box center [452, 225] width 454 height 432
click at [510, 395] on span "Cancel" at bounding box center [499, 396] width 26 height 12
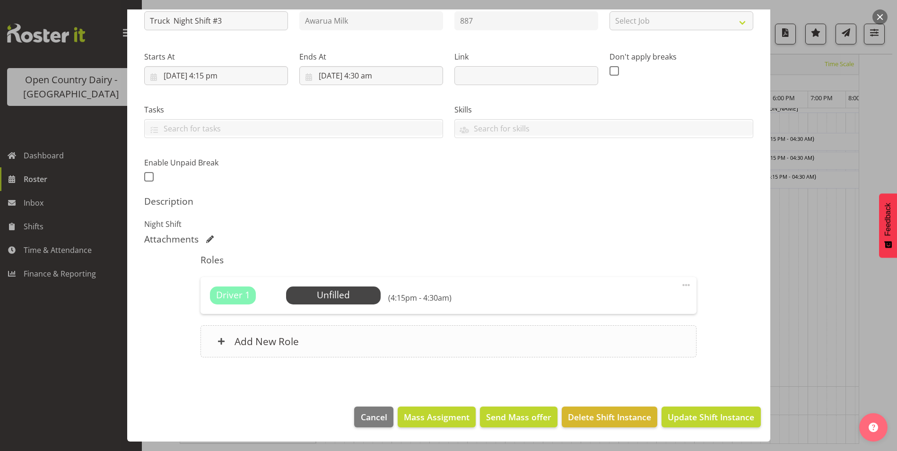
click at [281, 343] on h6 "Add New Role" at bounding box center [266, 341] width 64 height 12
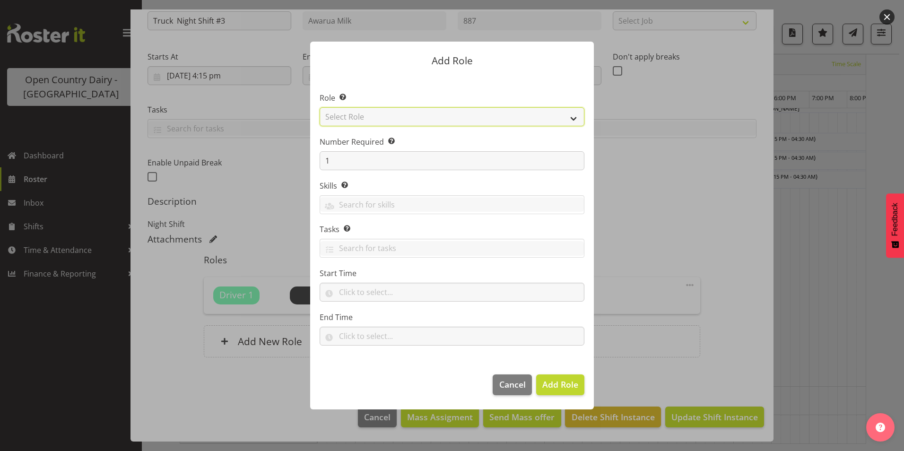
click at [407, 119] on select "Select Role Crew Leader Driver Driver Assessor Dayshift Driver Assessor Nightsh…" at bounding box center [452, 116] width 265 height 19
select select "1154"
click at [320, 107] on select "Select Role Crew Leader Driver Driver Assessor Dayshift Driver Assessor Nightsh…" at bounding box center [452, 116] width 265 height 19
click at [364, 163] on input "1" at bounding box center [452, 160] width 265 height 19
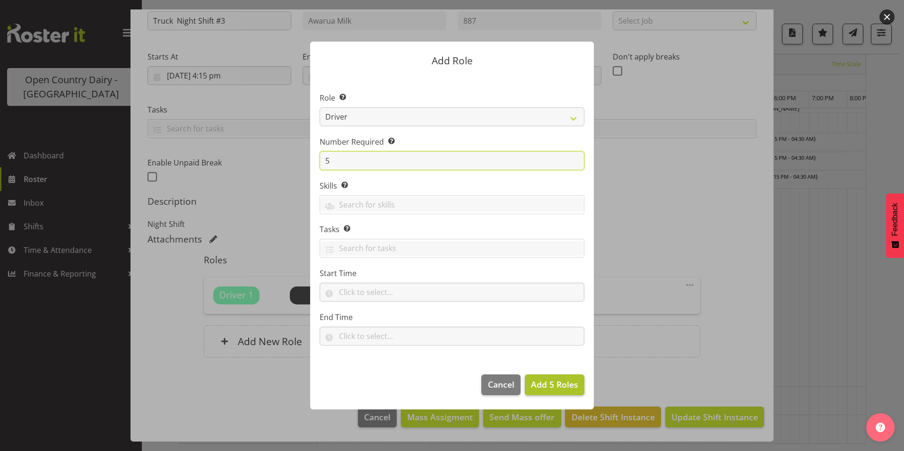
type input "5"
click at [562, 390] on span "Add 5 Roles" at bounding box center [554, 384] width 47 height 12
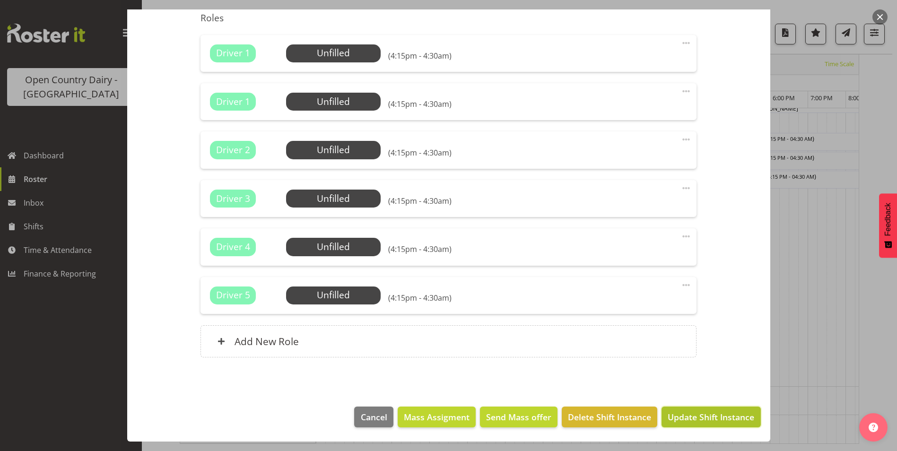
click at [696, 416] on span "Update Shift Instance" at bounding box center [710, 417] width 87 height 12
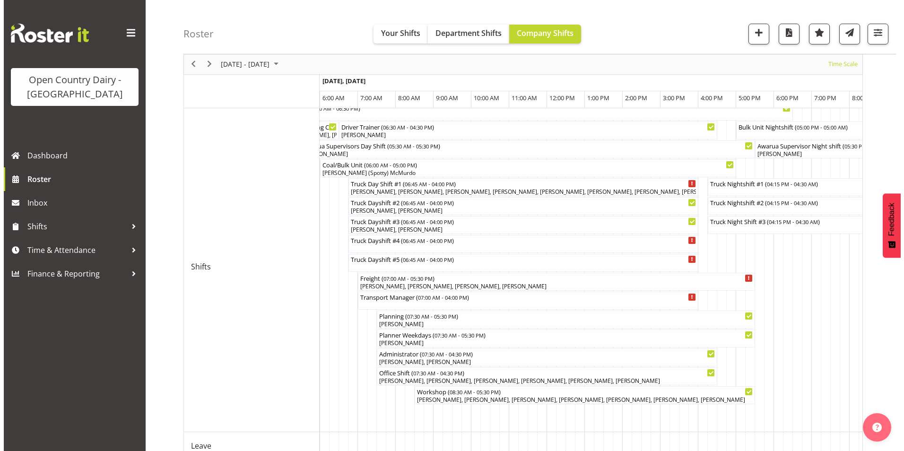
scroll to position [61, 0]
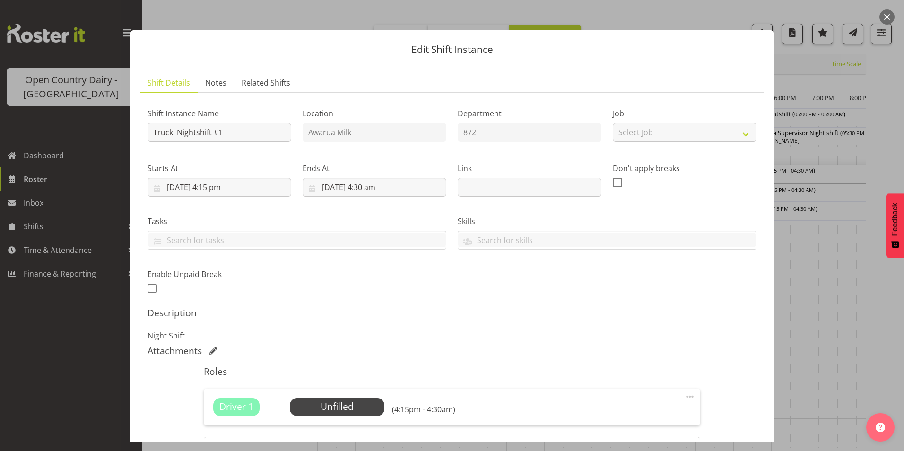
scroll to position [0, 0]
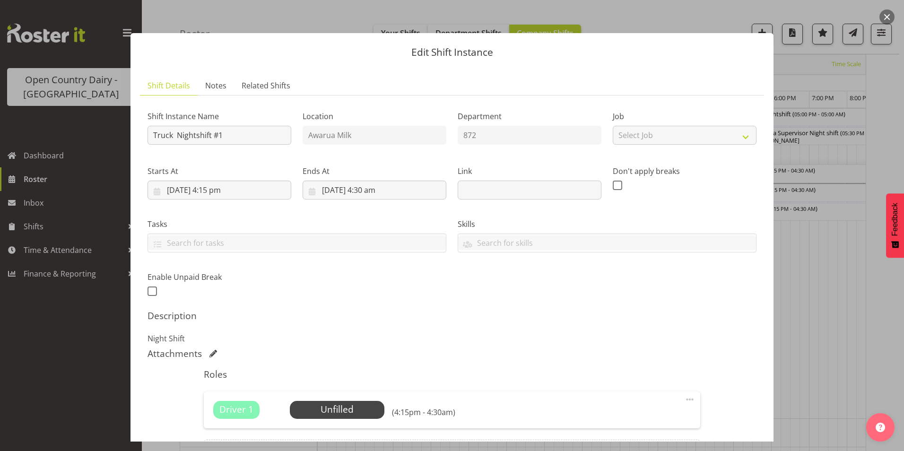
click at [892, 17] on button "button" at bounding box center [886, 16] width 15 height 15
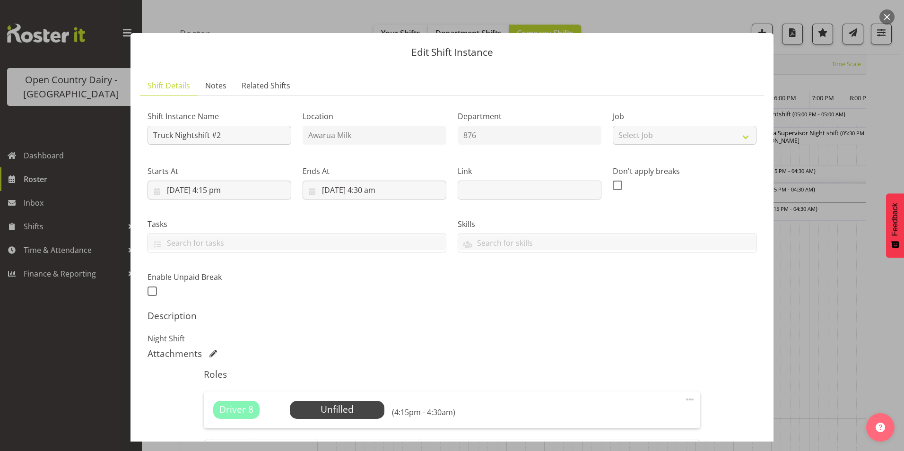
click at [883, 18] on button "button" at bounding box center [886, 16] width 15 height 15
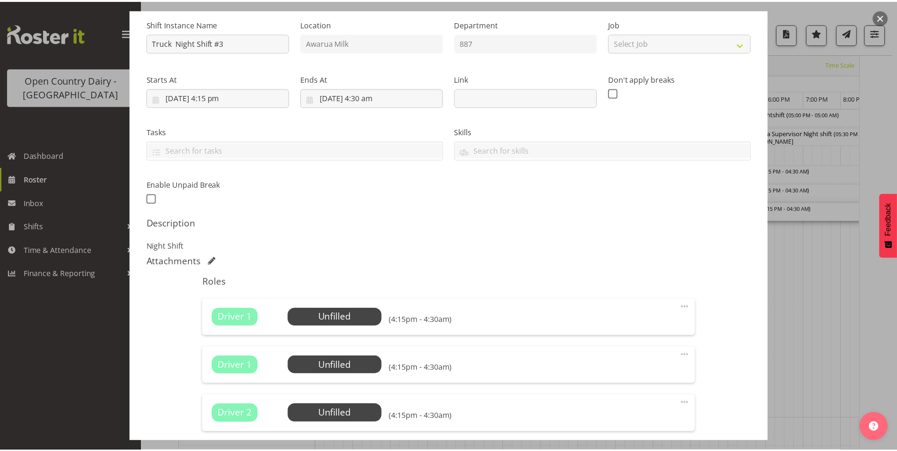
scroll to position [142, 0]
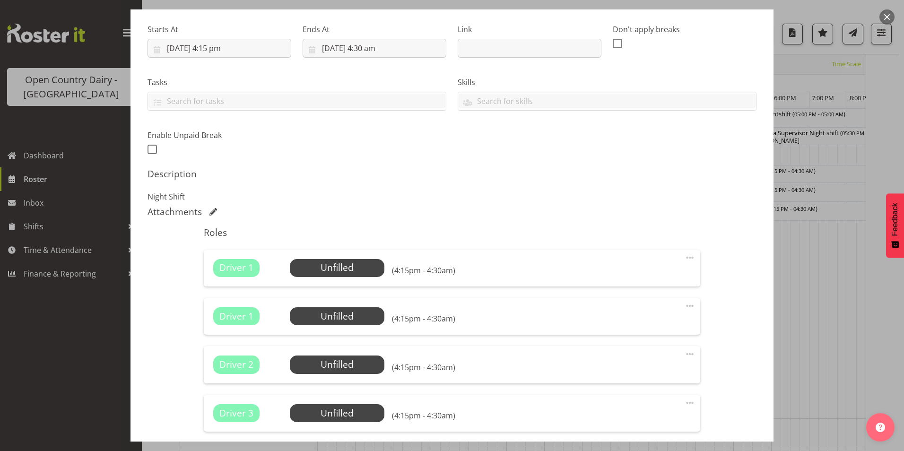
click at [881, 18] on button "button" at bounding box center [886, 16] width 15 height 15
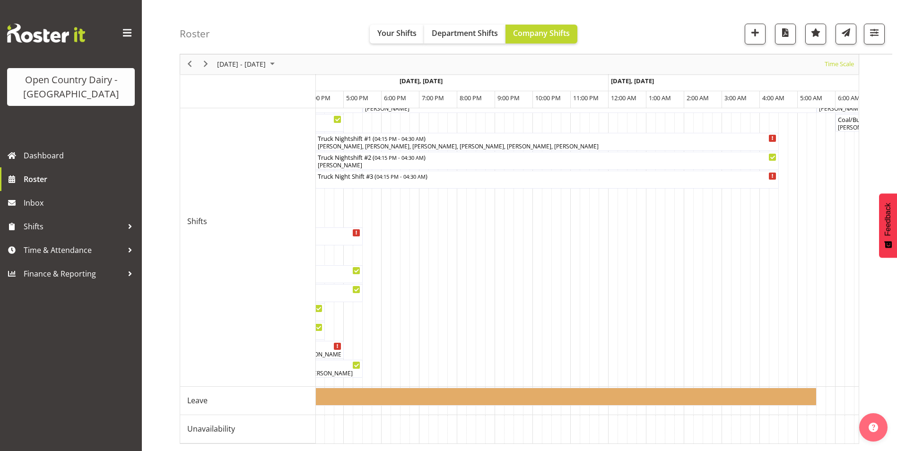
scroll to position [0, 2327]
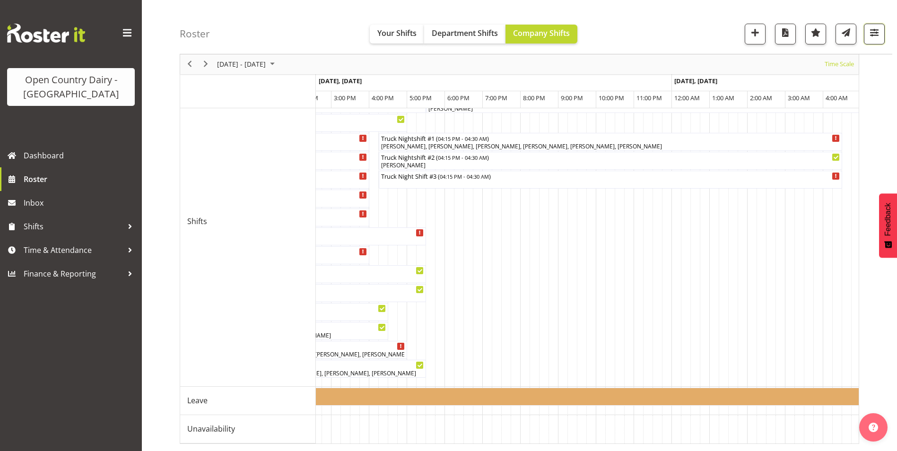
click at [874, 32] on span "button" at bounding box center [874, 32] width 12 height 12
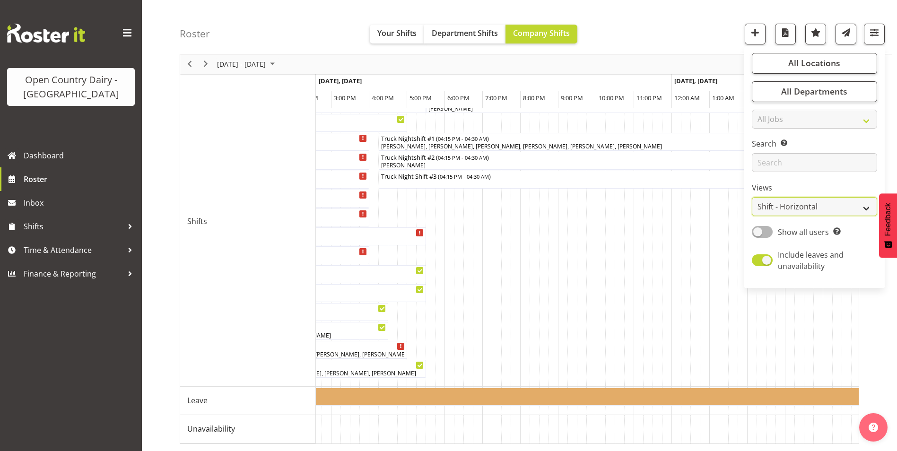
click at [802, 206] on select "Staff Role Shift - Horizontal Shift - Vertical Staff - Location" at bounding box center [814, 207] width 125 height 19
click at [752, 208] on select "Staff Role Shift - Horizontal Shift - Vertical Staff - Location" at bounding box center [814, 207] width 125 height 19
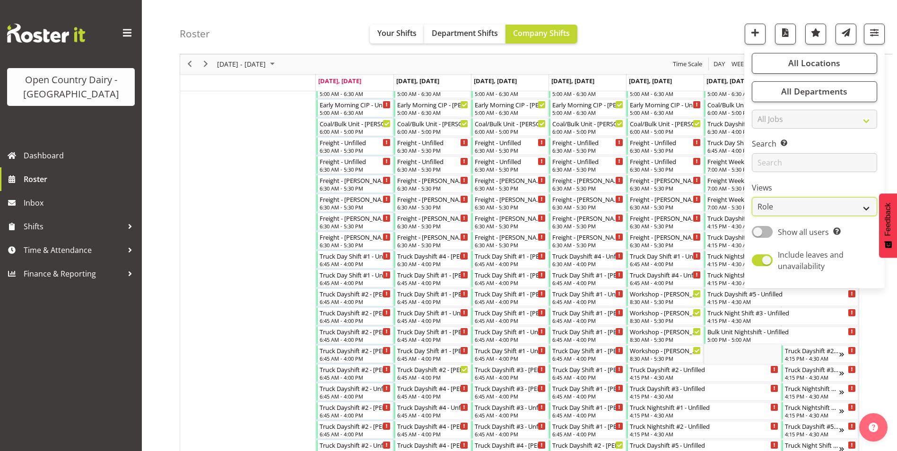
click at [807, 207] on select "Staff Role Shift - Horizontal Shift - Vertical Staff - Location" at bounding box center [814, 207] width 125 height 19
select select "shiftH"
click at [752, 208] on select "Staff Role Shift - Horizontal Shift - Vertical Staff - Location" at bounding box center [814, 207] width 125 height 19
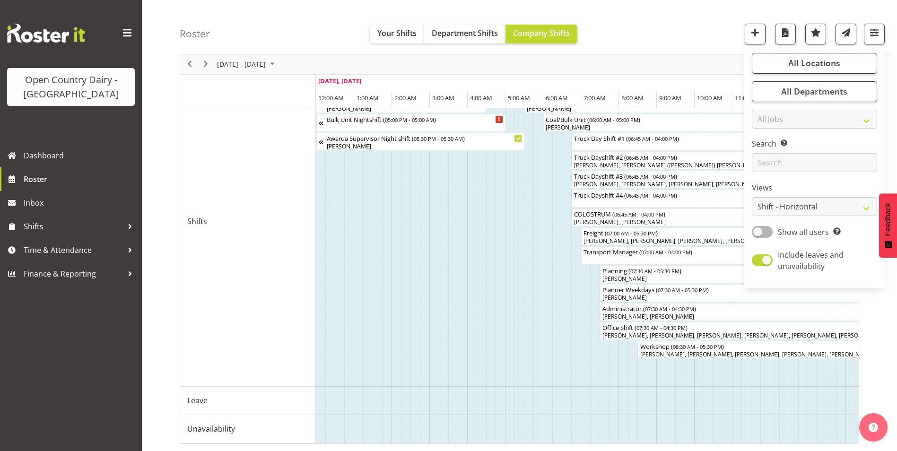
click at [671, 20] on div "Roster Your Shifts Department Shifts Company Shifts All Locations Clear Awarua …" at bounding box center [536, 27] width 712 height 54
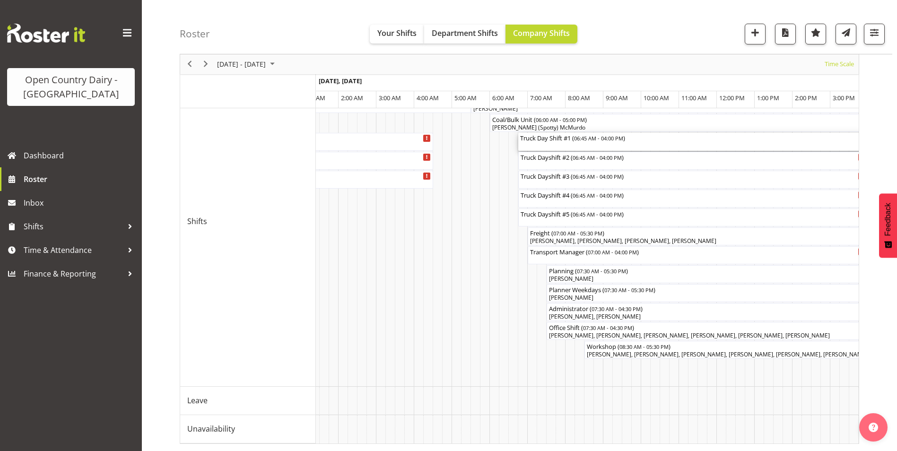
click at [595, 138] on div "Truck Day Shift #1 ( 06:45 AM - 04:00 PM )" at bounding box center [693, 142] width 346 height 18
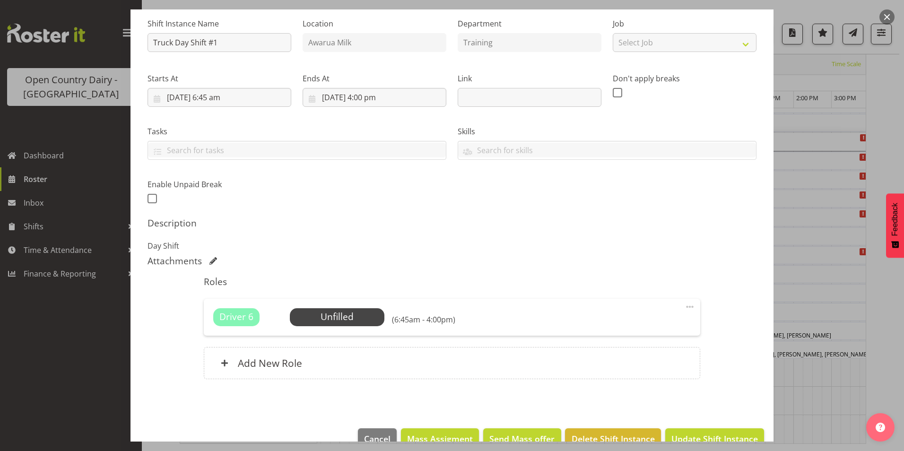
scroll to position [114, 0]
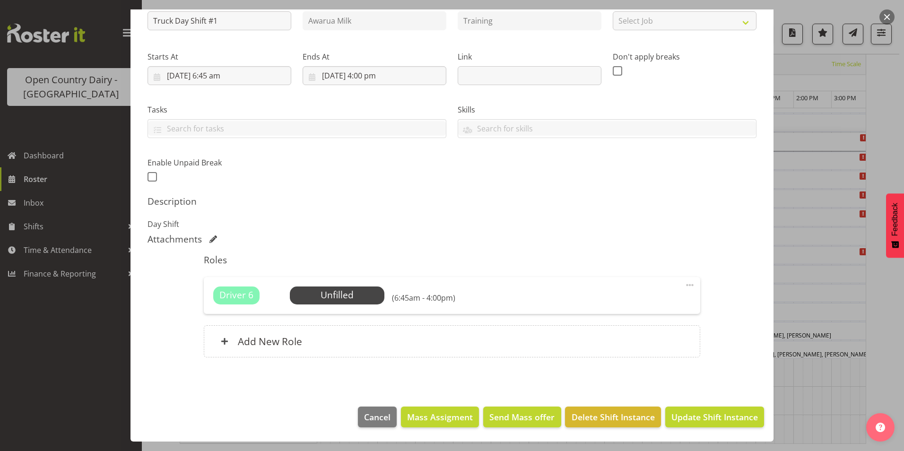
click at [884, 17] on button "button" at bounding box center [886, 16] width 15 height 15
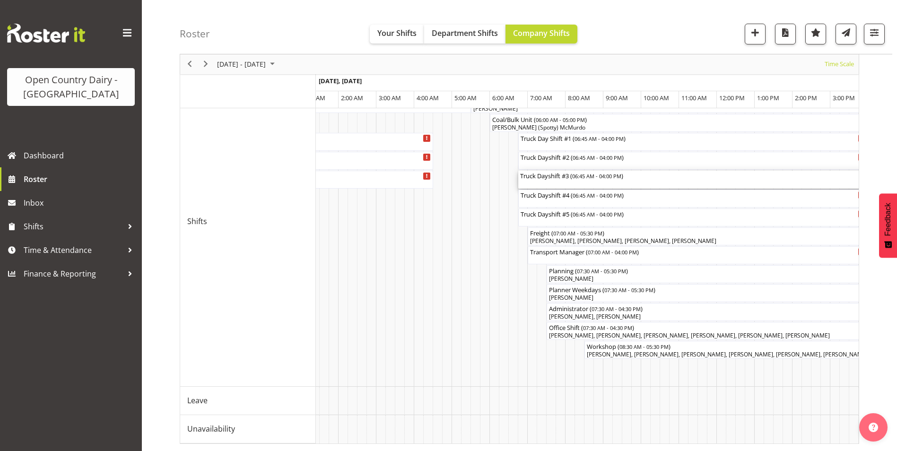
click at [571, 173] on div "Truck Dayshift #3 ( 06:45 AM - 04:00 PM )" at bounding box center [693, 180] width 346 height 18
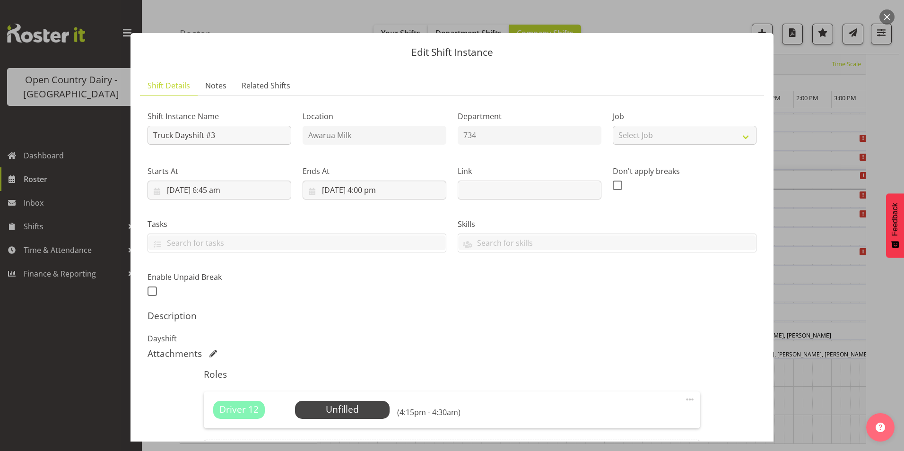
click at [892, 18] on button "button" at bounding box center [886, 16] width 15 height 15
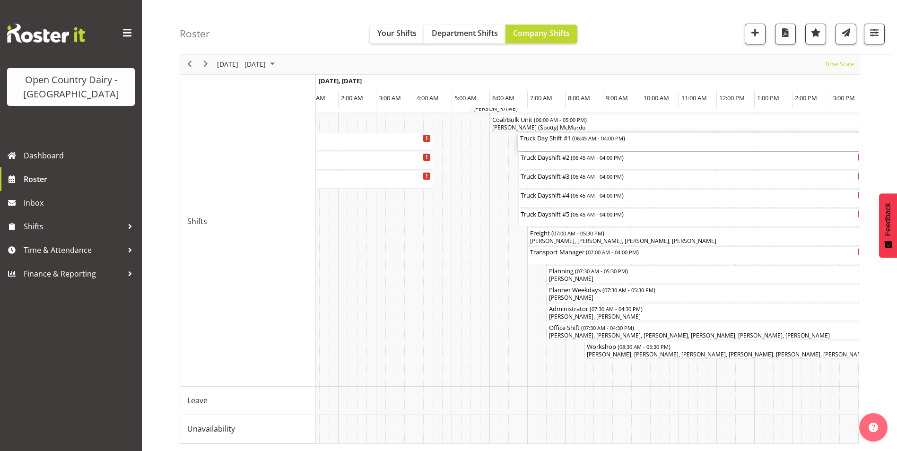
click at [557, 133] on div "Truck Day Shift #1 ( 06:45 AM - 04:00 PM )" at bounding box center [693, 137] width 346 height 9
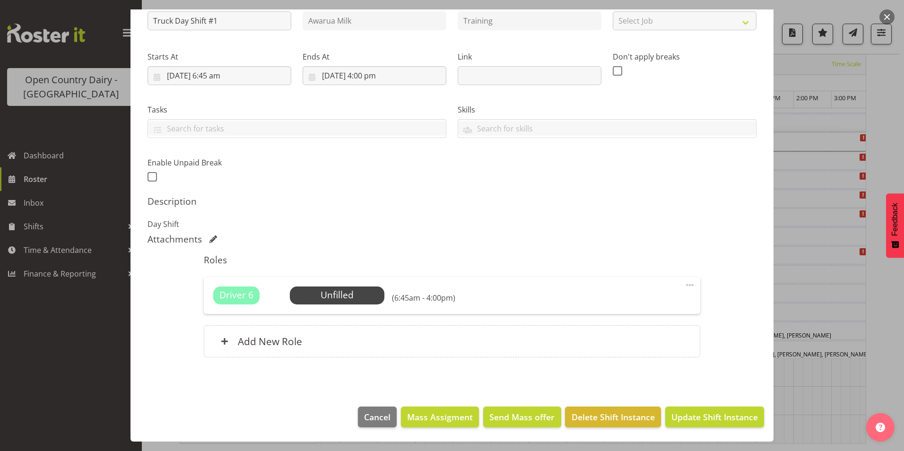
click at [684, 284] on span at bounding box center [689, 284] width 11 height 11
click at [625, 305] on link "Edit" at bounding box center [650, 305] width 91 height 17
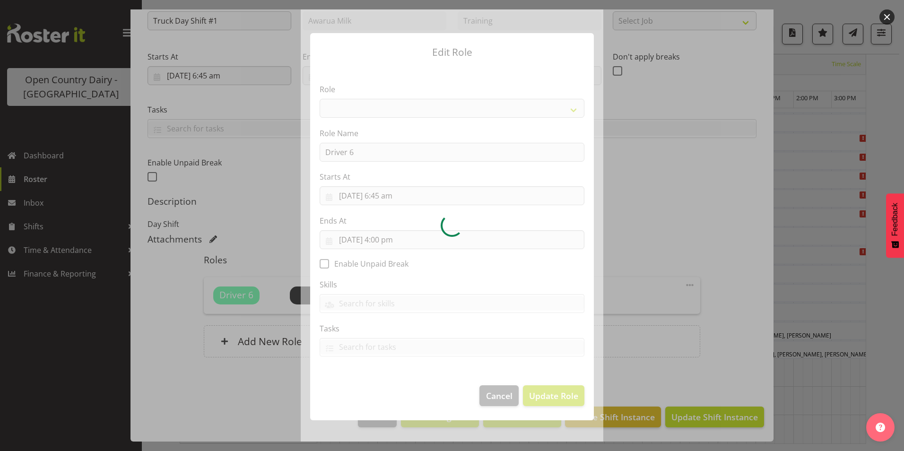
select select "1154"
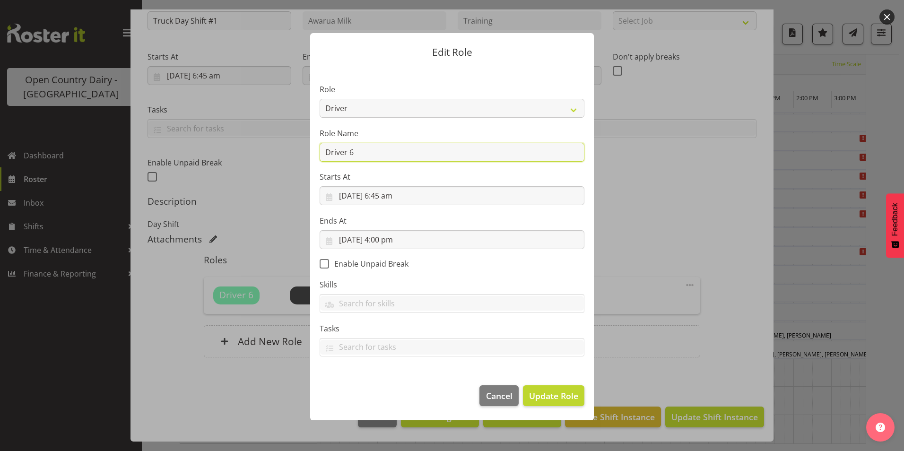
click at [371, 158] on input "Driver 6" at bounding box center [452, 152] width 265 height 19
click at [504, 398] on span "Cancel" at bounding box center [499, 396] width 26 height 12
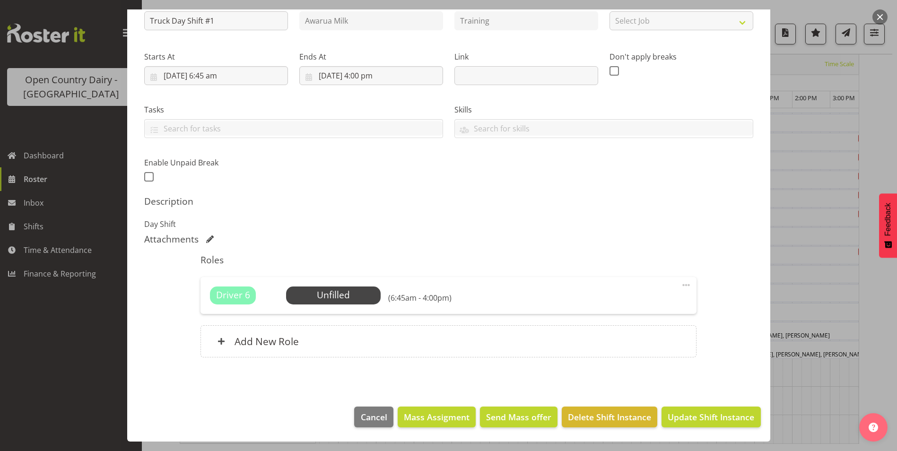
click at [878, 18] on button "button" at bounding box center [879, 16] width 15 height 15
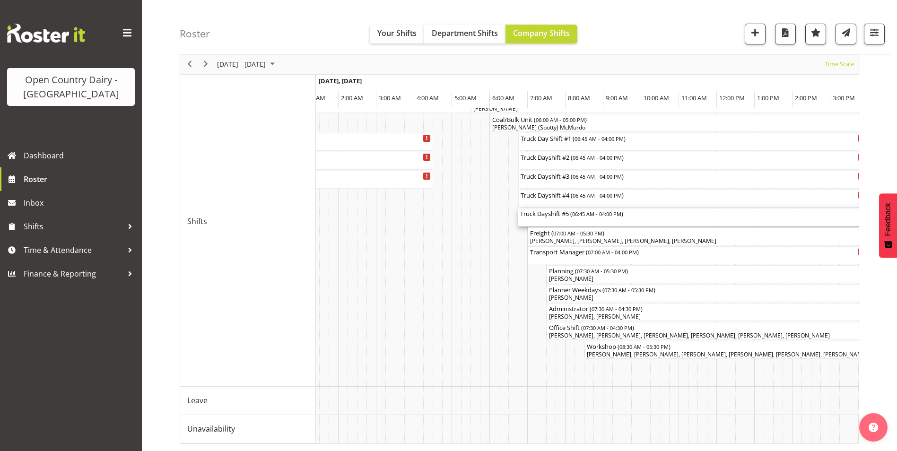
click at [547, 212] on div "Truck Dayshift #5 ( 06:45 AM - 04:00 PM )" at bounding box center [693, 217] width 346 height 18
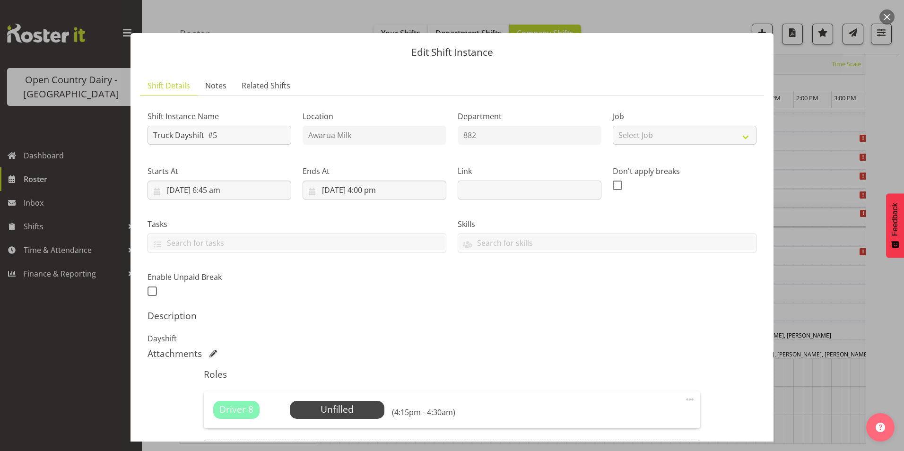
click at [883, 18] on button "button" at bounding box center [886, 16] width 15 height 15
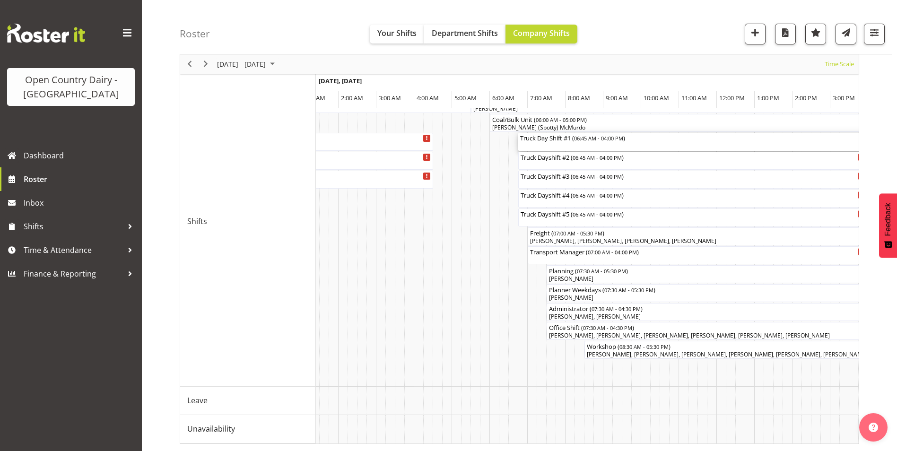
click at [563, 139] on div "Truck Day Shift #1 ( 06:45 AM - 04:00 PM )" at bounding box center [693, 142] width 346 height 18
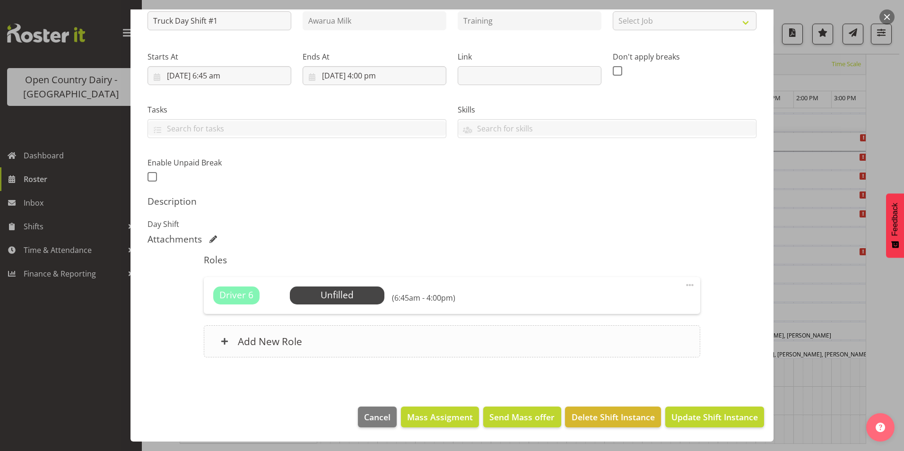
click at [270, 346] on h6 "Add New Role" at bounding box center [270, 341] width 64 height 12
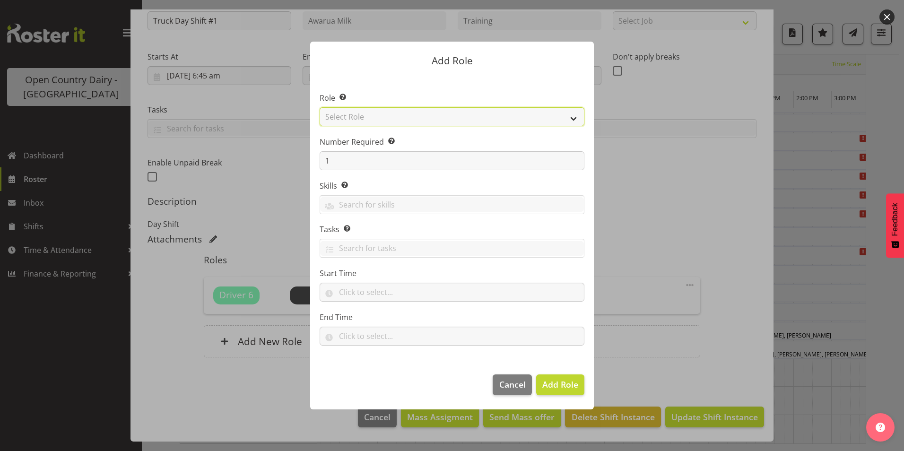
click at [366, 116] on select "Select Role Crew Leader Driver Driver Assessor Dayshift Driver Assessor Nightsh…" at bounding box center [452, 116] width 265 height 19
select select "1154"
click at [320, 107] on select "Select Role Crew Leader Driver Driver Assessor Dayshift Driver Assessor Nightsh…" at bounding box center [452, 116] width 265 height 19
click at [364, 164] on input "1" at bounding box center [452, 160] width 265 height 19
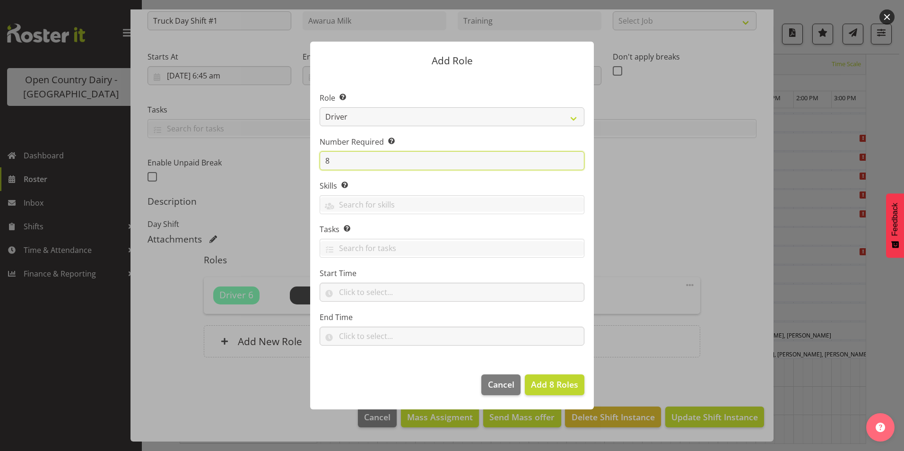
type input "8"
click at [525, 374] on button "Add 8 Roles" at bounding box center [555, 384] width 60 height 21
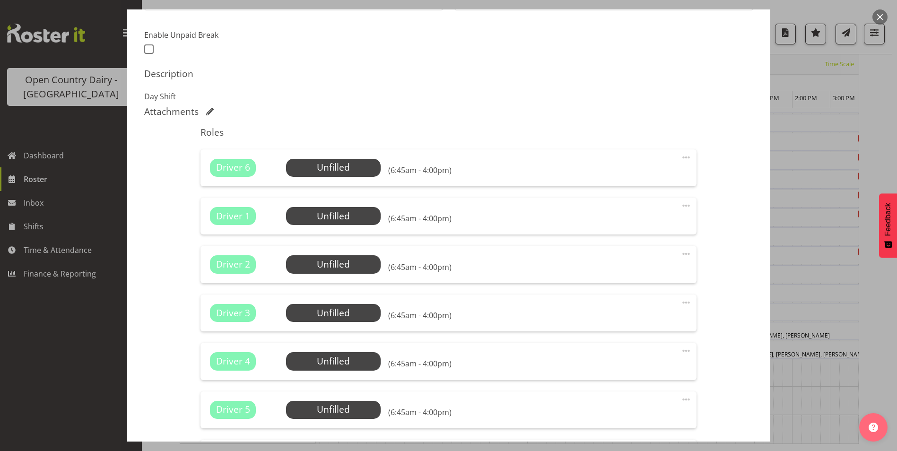
scroll to position [351, 0]
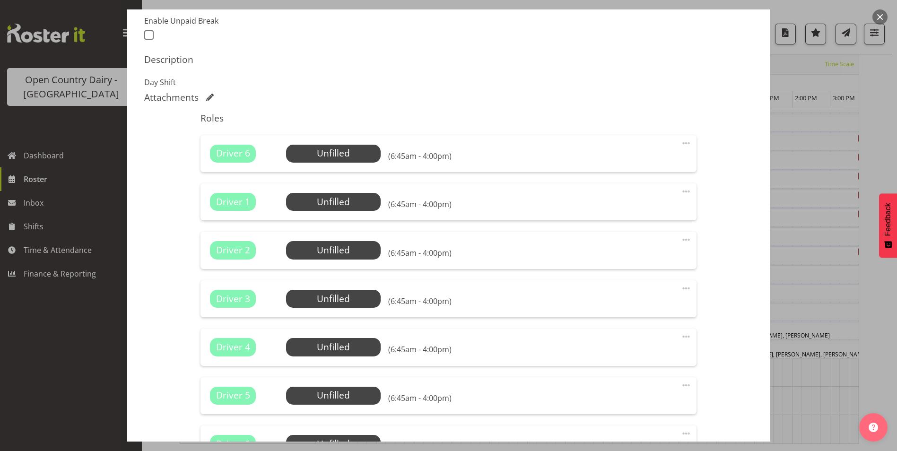
click at [682, 142] on span at bounding box center [685, 143] width 11 height 11
click at [623, 194] on link "Delete" at bounding box center [646, 198] width 91 height 17
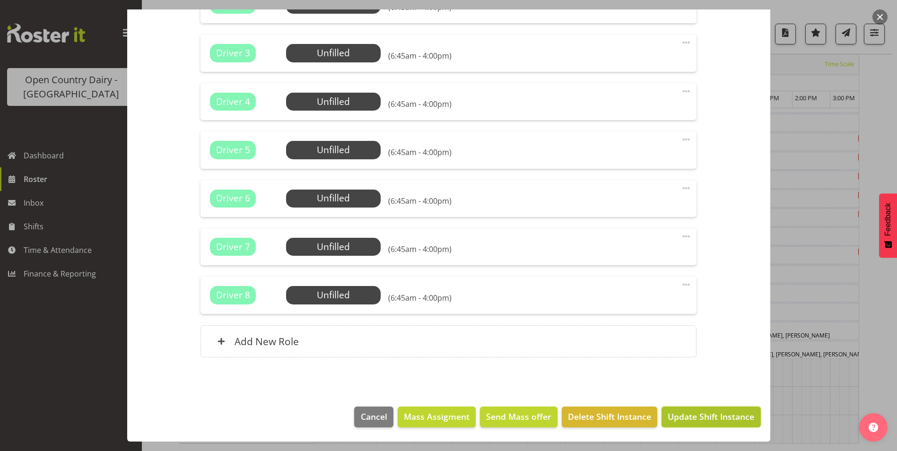
click at [702, 417] on span "Update Shift Instance" at bounding box center [710, 416] width 87 height 12
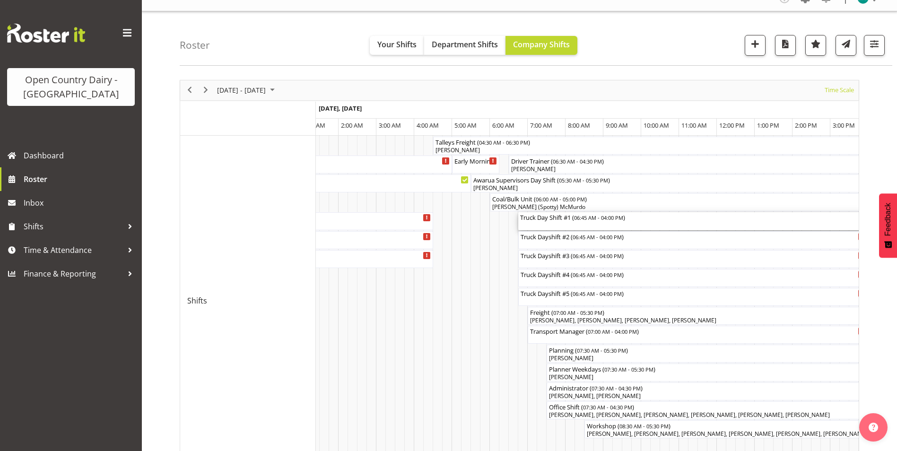
click at [570, 220] on div "Truck Day Shift #1 ( 06:45 AM - 04:00 PM )" at bounding box center [693, 216] width 346 height 9
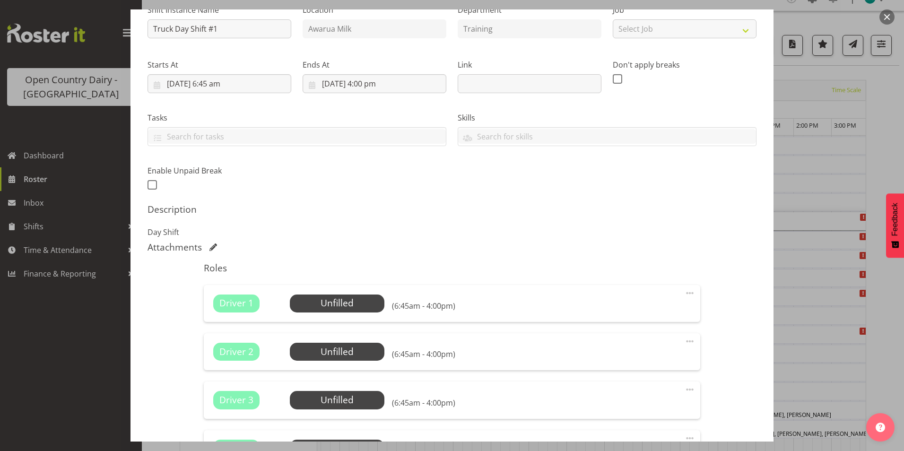
scroll to position [95, 0]
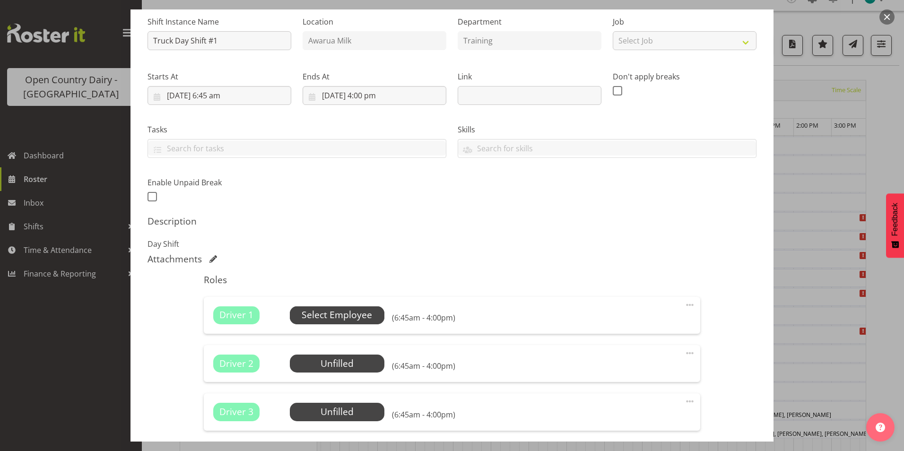
click at [332, 316] on span "Select Employee" at bounding box center [337, 315] width 70 height 14
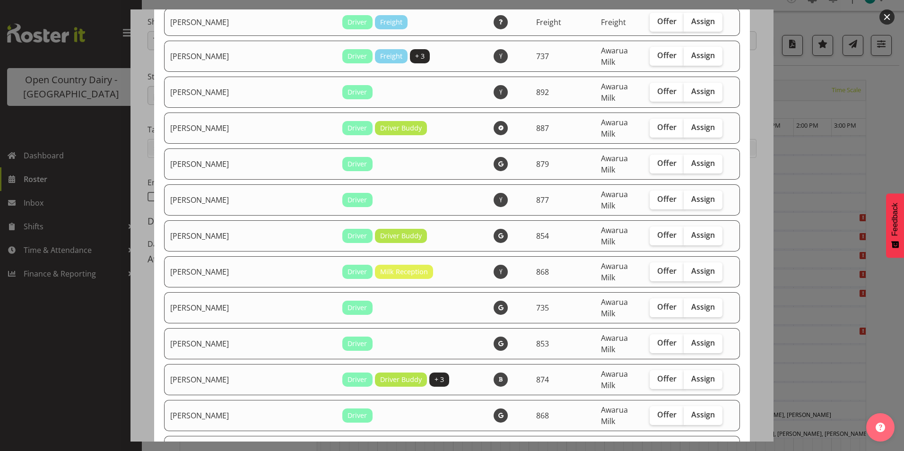
scroll to position [615, 0]
